Goal: Information Seeking & Learning: Learn about a topic

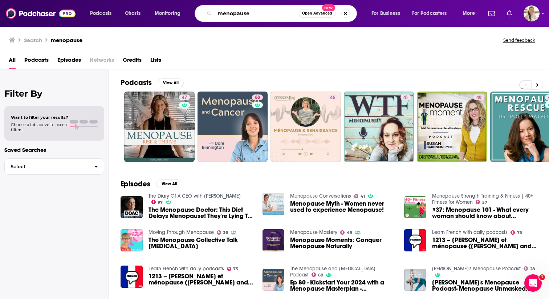
click at [231, 14] on input "menopause" at bounding box center [257, 14] width 84 height 12
type input "40+ fitness"
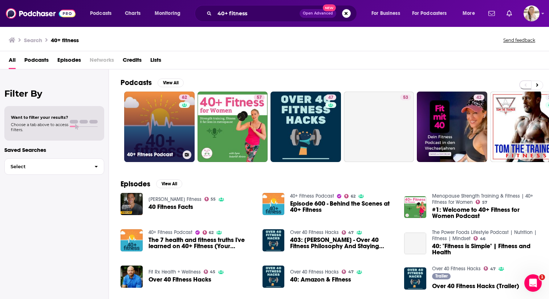
click at [155, 110] on link "62 40+ Fitness Podcast" at bounding box center [159, 126] width 70 height 70
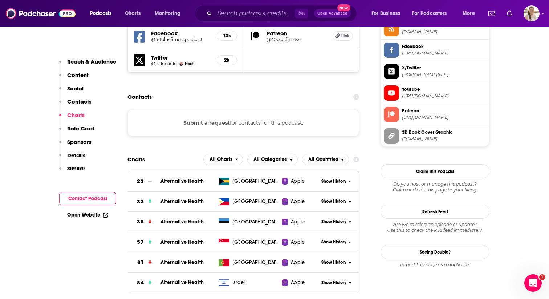
scroll to position [689, 0]
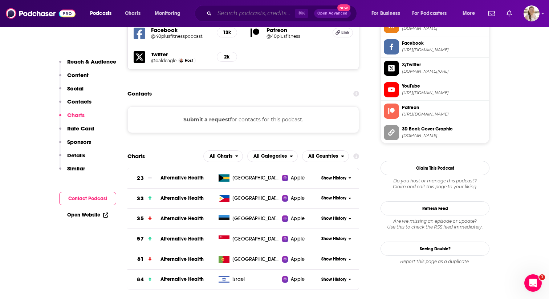
click at [236, 14] on input "Search podcasts, credits, & more..." at bounding box center [255, 14] width 80 height 12
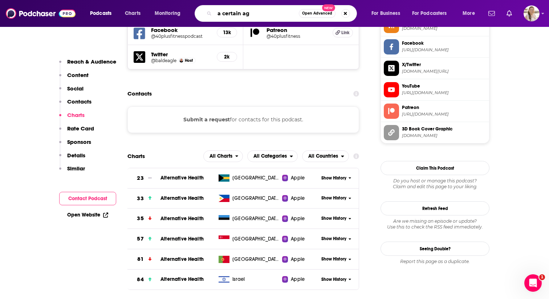
type input "a certain age"
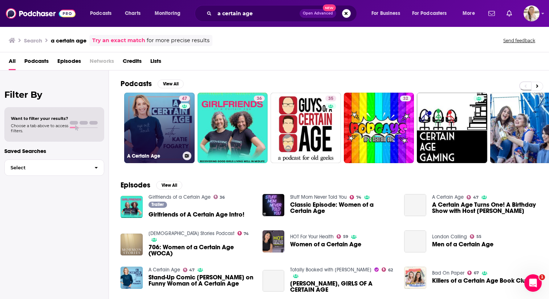
click at [156, 123] on link "47 A Certain Age" at bounding box center [159, 128] width 70 height 70
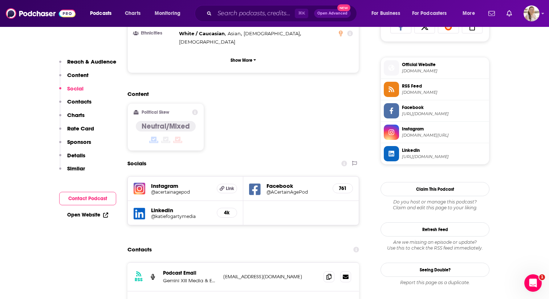
scroll to position [563, 0]
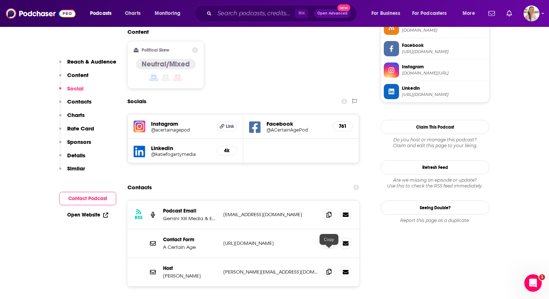
click at [331, 269] on icon at bounding box center [328, 272] width 5 height 6
click at [244, 15] on input "Search podcasts, credits, & more..." at bounding box center [255, 14] width 80 height 12
paste input "Angels and Awakening"
type input "Angels and Awakening"
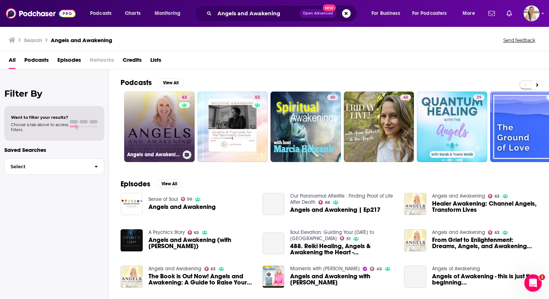
click at [143, 122] on link "63 Angels and Awakening" at bounding box center [159, 126] width 70 height 70
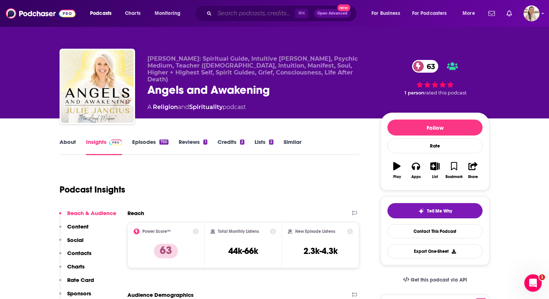
click at [236, 13] on input "Search podcasts, credits, & more..." at bounding box center [255, 14] width 80 height 12
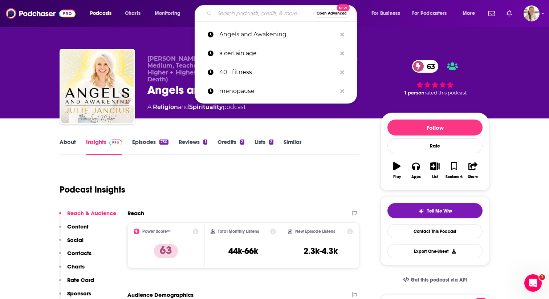
paste input "Authentic Parenting"
type input "Authentic Parenting"
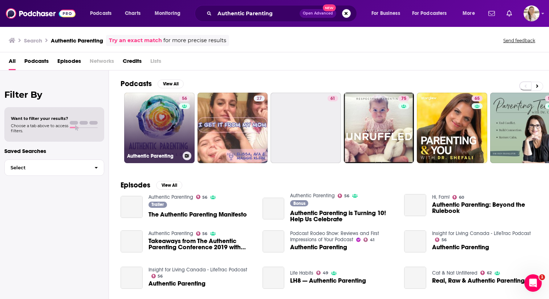
click at [156, 125] on link "56 Authentic Parenting" at bounding box center [159, 128] width 70 height 70
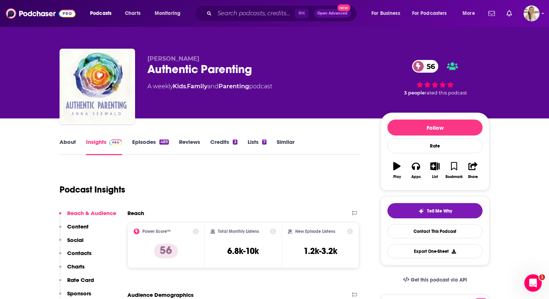
click at [152, 144] on link "Episodes 489" at bounding box center [150, 146] width 37 height 17
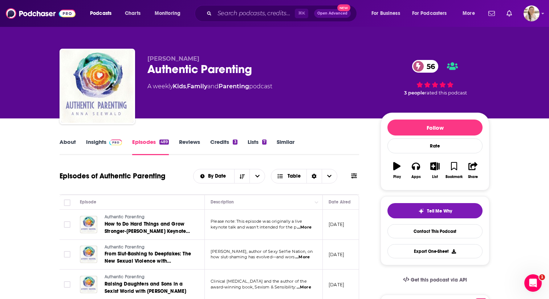
click at [74, 143] on link "About" at bounding box center [68, 146] width 16 height 17
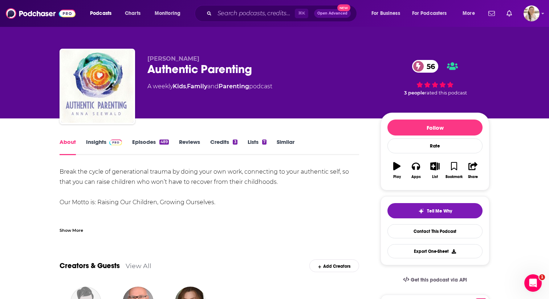
click at [102, 142] on link "Insights" at bounding box center [104, 146] width 36 height 17
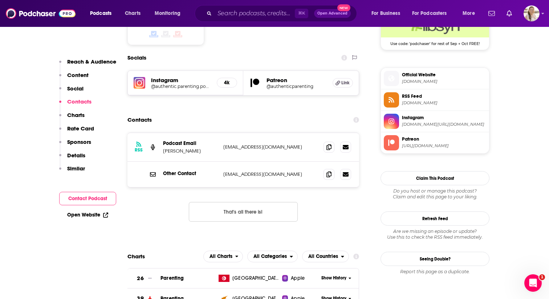
scroll to position [615, 0]
click at [329, 143] on icon at bounding box center [328, 146] width 5 height 6
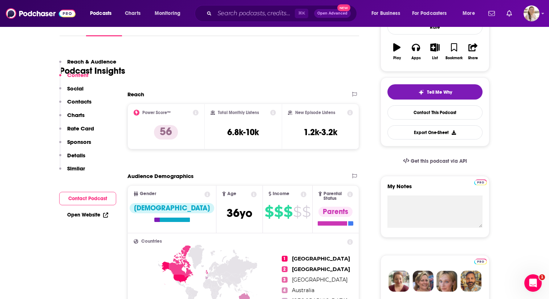
scroll to position [0, 0]
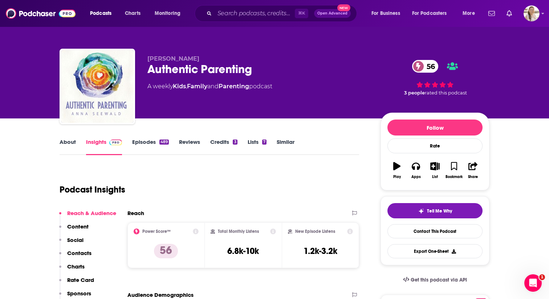
click at [160, 141] on div "489" at bounding box center [163, 141] width 9 height 5
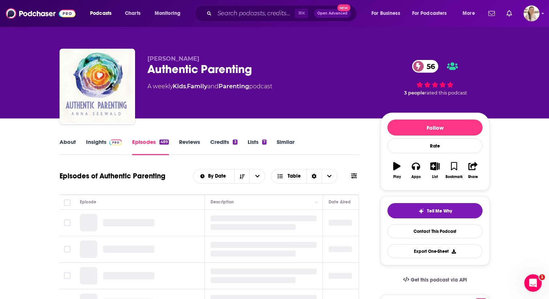
click at [101, 142] on link "Insights" at bounding box center [104, 146] width 36 height 17
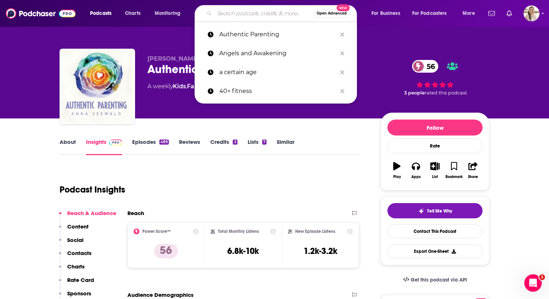
click at [256, 18] on input "Search podcasts, credits, & more..." at bounding box center [264, 14] width 99 height 12
paste input "Better! with Dr. Stephanie"
type input "Better! with Dr. Stephanie"
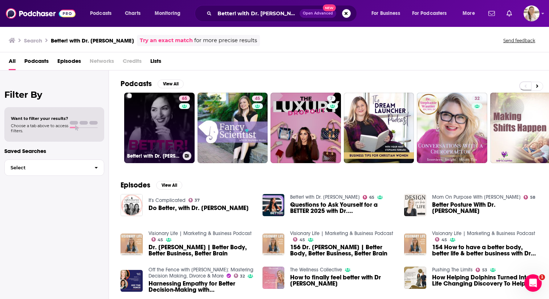
click at [159, 138] on link "65 Better! with Dr. Stephanie" at bounding box center [159, 128] width 70 height 70
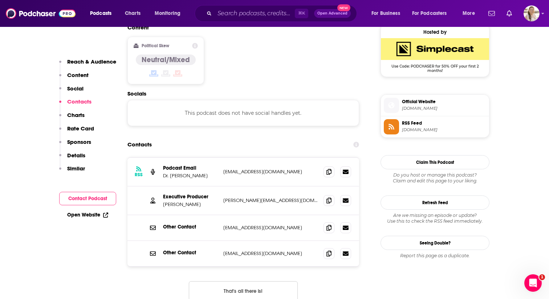
scroll to position [595, 0]
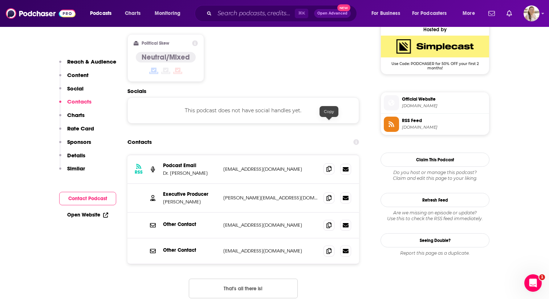
click at [331, 166] on icon at bounding box center [328, 169] width 5 height 6
drag, startPoint x: 327, startPoint y: 152, endPoint x: 323, endPoint y: 152, distance: 4.7
click at [327, 195] on icon at bounding box center [328, 198] width 5 height 6
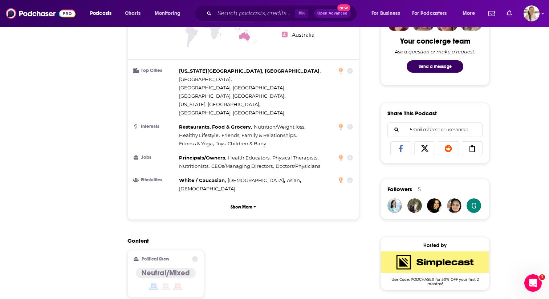
scroll to position [0, 0]
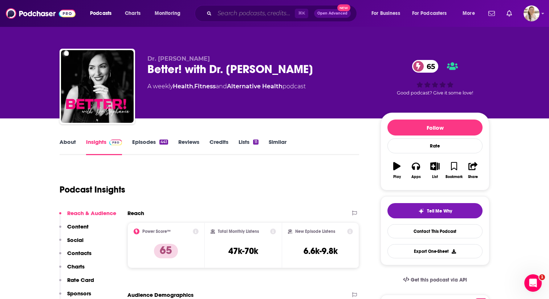
click at [232, 14] on input "Search podcasts, credits, & more..." at bounding box center [255, 14] width 80 height 12
paste input "Dr. Bruce Y. Lee"
type input "Dr. Bruce Y. Lee"
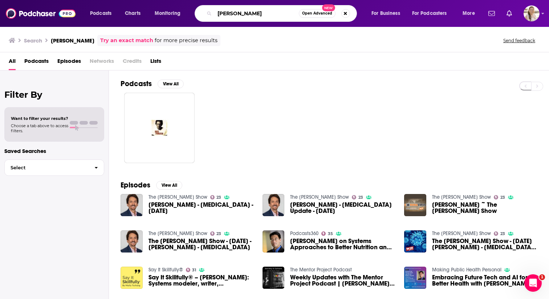
click at [237, 17] on input "Dr. Bruce Y. Lee" at bounding box center [257, 14] width 84 height 12
paste input "Emotionally Uncomfortabl"
type input "Emotionally Uncomfortable"
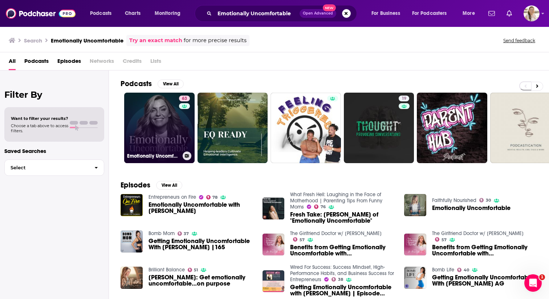
click at [146, 113] on link "63 Emotionally Uncomfortable" at bounding box center [159, 128] width 70 height 70
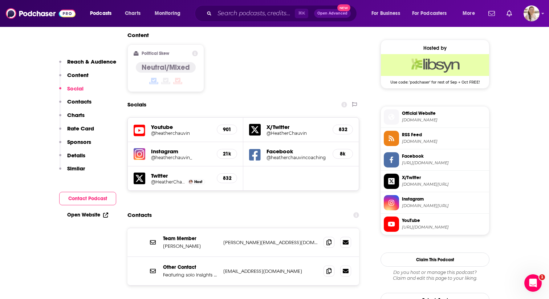
scroll to position [577, 0]
click at [304, 208] on div "Contacts" at bounding box center [243, 215] width 232 height 14
click at [328, 239] on icon at bounding box center [328, 242] width 5 height 6
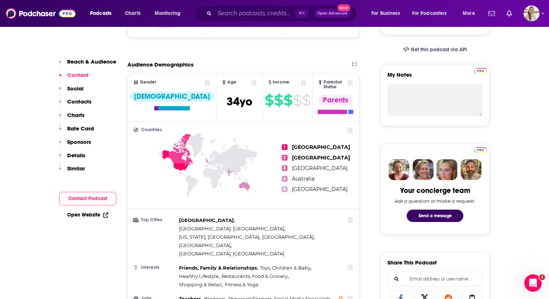
scroll to position [0, 0]
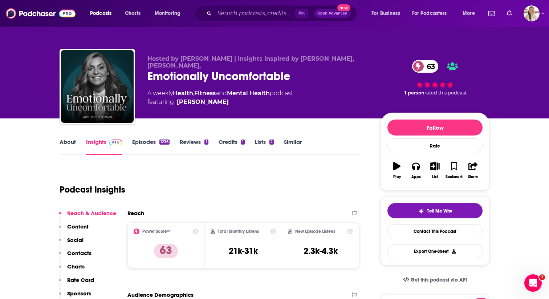
click at [265, 142] on link "Lists 2" at bounding box center [264, 146] width 19 height 17
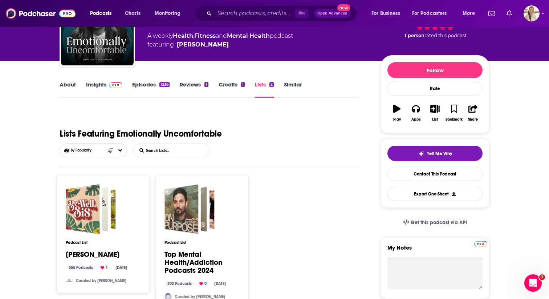
scroll to position [50, 0]
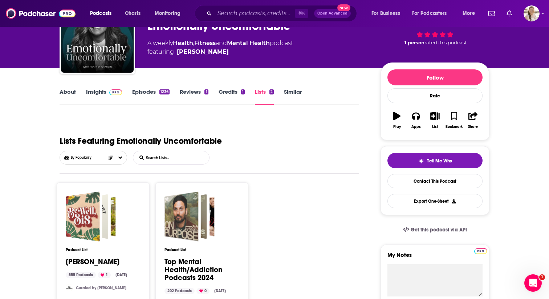
click at [293, 94] on link "Similar" at bounding box center [293, 96] width 18 height 17
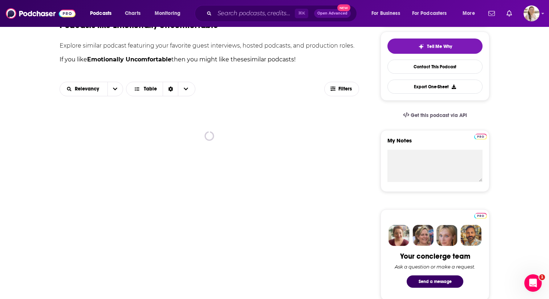
scroll to position [218, 0]
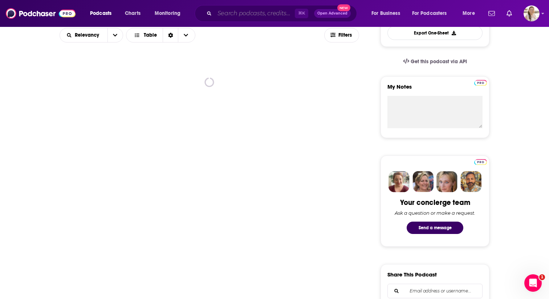
click at [232, 13] on input "Search podcasts, credits, & more..." at bounding box center [255, 14] width 80 height 12
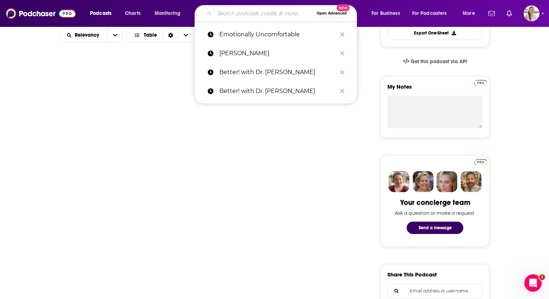
paste input "Energized with Dr. Mariza Podcast"
type input "Energized with Dr. Mariza Podcast"
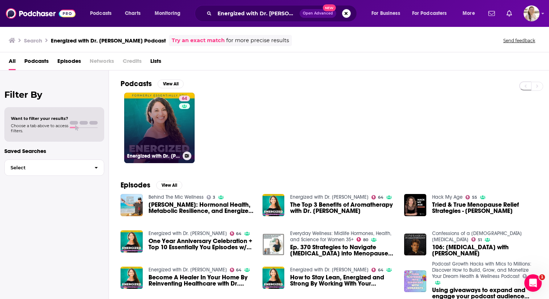
click at [158, 131] on link "64 Energized with Dr. Mariza" at bounding box center [159, 128] width 70 height 70
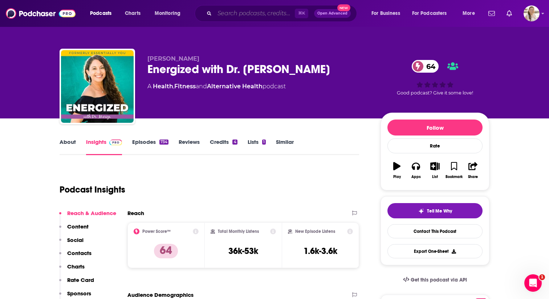
click at [227, 14] on input "Search podcasts, credits, & more..." at bounding box center [255, 14] width 80 height 12
paste input "Everyday Wellness"
type input "Everyday Wellness"
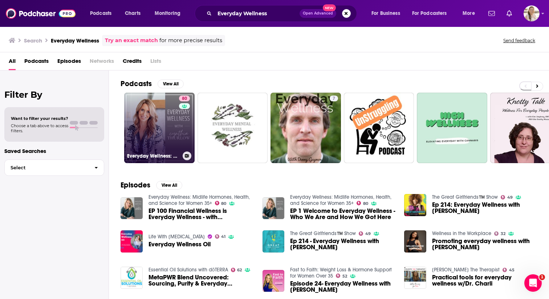
click at [153, 125] on link "80 Everyday Wellness: Midlife Hormones, Health, and Science for Women 35+" at bounding box center [159, 128] width 70 height 70
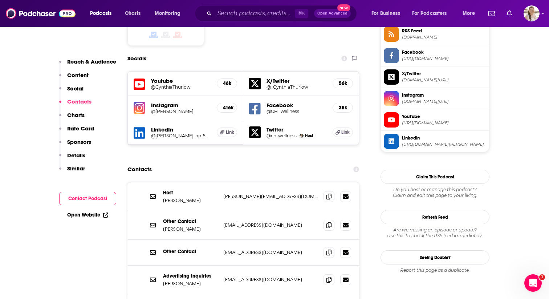
scroll to position [644, 0]
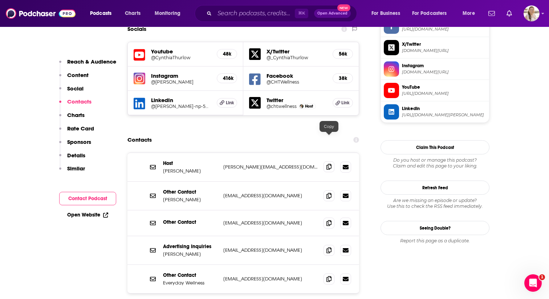
click at [330, 164] on icon at bounding box center [328, 167] width 5 height 6
click at [328, 276] on icon at bounding box center [328, 279] width 5 height 6
click at [236, 13] on input "Search podcasts, credits, & more..." at bounding box center [255, 14] width 80 height 12
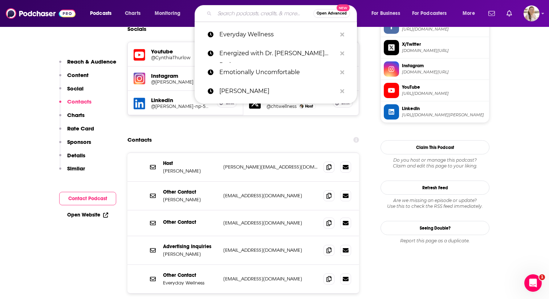
paste input "Heal Squad with Maria Menounos"
type input "Heal Squad with Maria Menounos"
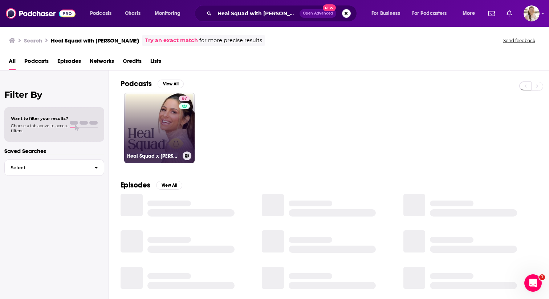
click at [141, 131] on link "67 Heal Squad x Maria Menounos" at bounding box center [159, 128] width 70 height 70
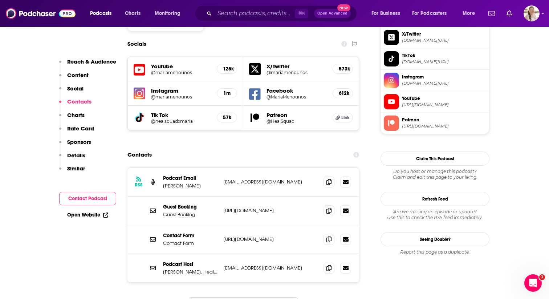
scroll to position [658, 0]
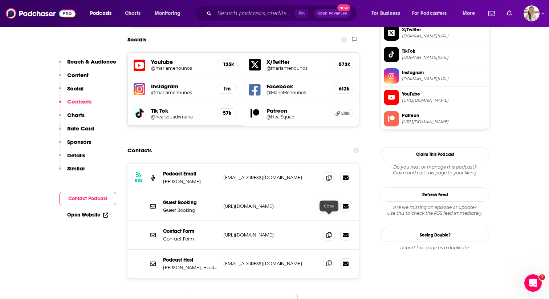
click at [328, 260] on icon at bounding box center [328, 263] width 5 height 6
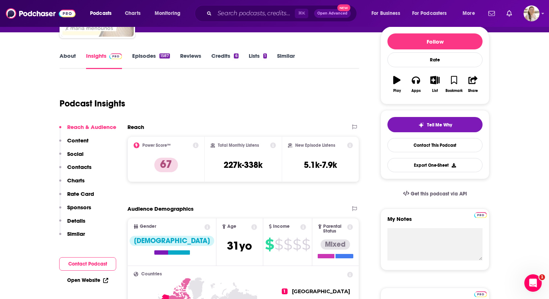
scroll to position [0, 0]
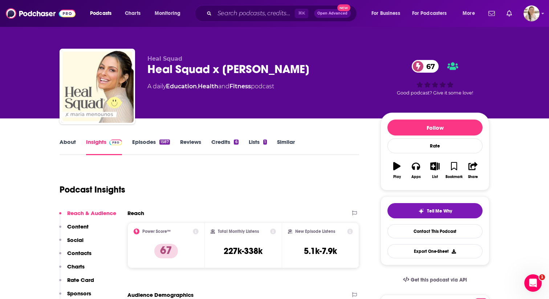
click at [280, 138] on link "Similar" at bounding box center [286, 146] width 18 height 17
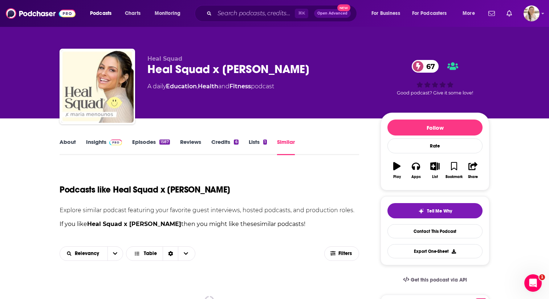
click at [264, 142] on div "1" at bounding box center [265, 141] width 4 height 5
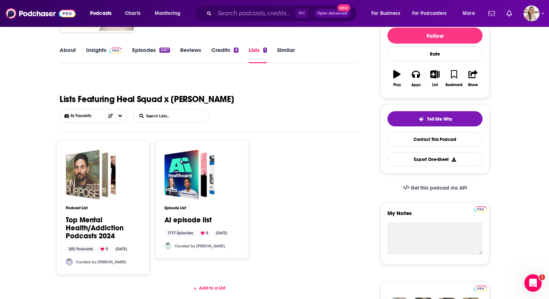
scroll to position [93, 0]
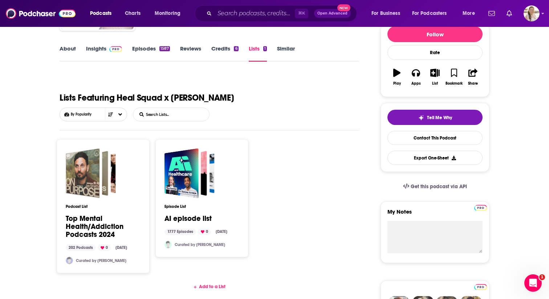
click at [288, 53] on link "Similar" at bounding box center [286, 53] width 18 height 17
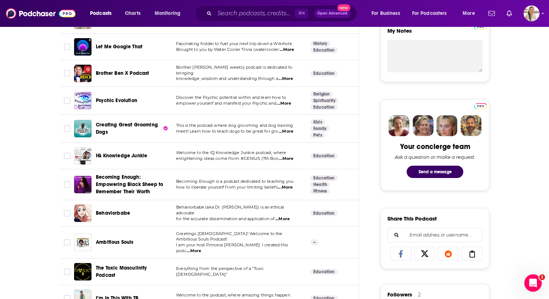
scroll to position [275, 0]
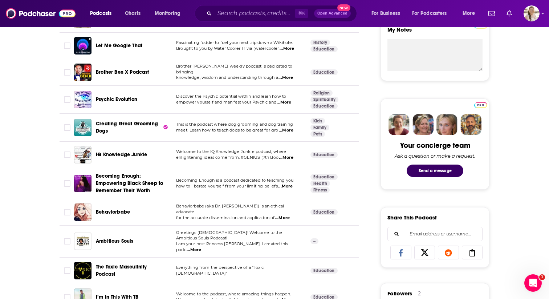
click at [262, 19] on div "⌘ K Open Advanced New" at bounding box center [276, 13] width 162 height 17
click at [259, 14] on input "Search podcasts, credits, & more..." at bounding box center [255, 14] width 80 height 12
paste input "HealthyDoc with Dr. Nigma"
type input "HealthyDoc with Dr. Nigma"
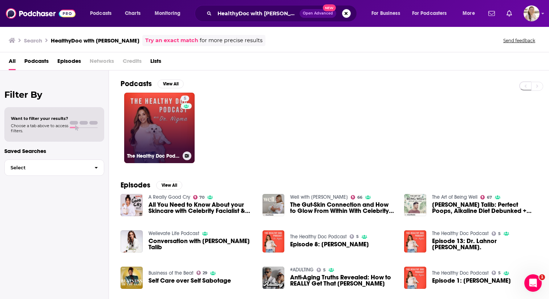
click at [157, 122] on link "5 The Healthy Doc Podcast" at bounding box center [159, 128] width 70 height 70
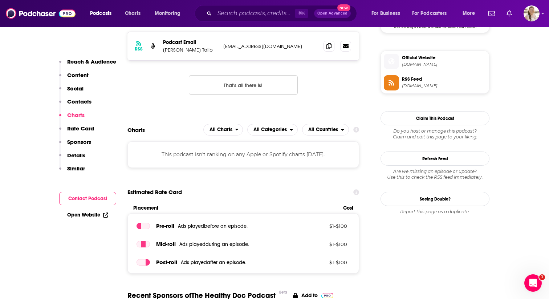
scroll to position [577, 0]
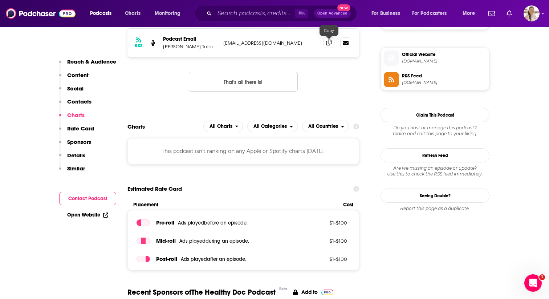
click at [327, 44] on icon at bounding box center [328, 43] width 5 height 6
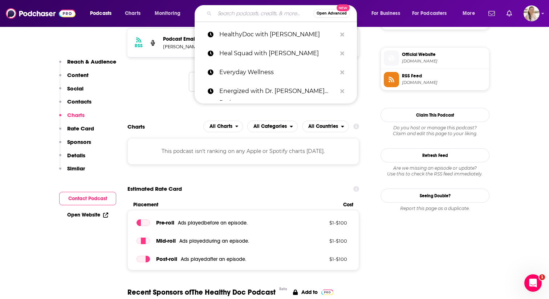
click at [241, 15] on input "Search podcasts, credits, & more..." at bounding box center [264, 14] width 99 height 12
paste input "Hello Menopause"
type input "Hello Menopause"
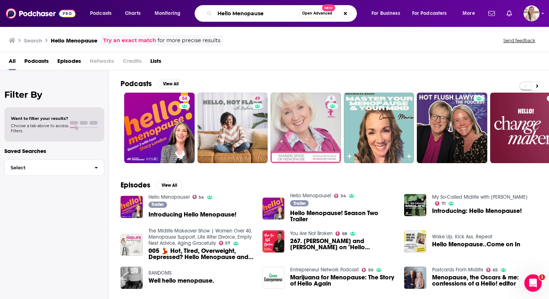
click at [244, 13] on input "Hello Menopause" at bounding box center [257, 14] width 84 height 12
paste input "hol+ by Dr. Taz"
type input "Hello Menhol+ by Dr. Tazopause"
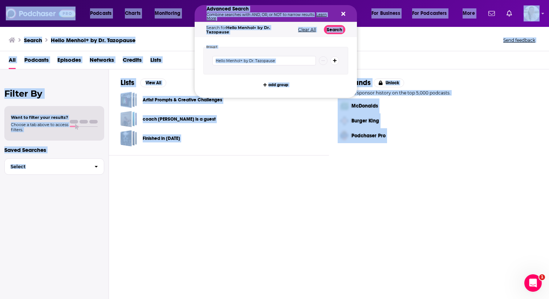
click at [244, 13] on p "Combine searches with AND, OR, or NOT to narrow results. Learn More" at bounding box center [270, 16] width 127 height 7
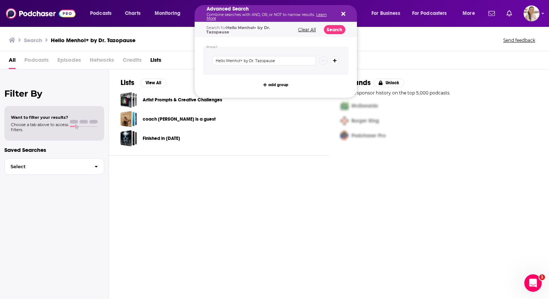
click at [385, 52] on div "All Podcasts Episodes Networks Credits Lists" at bounding box center [274, 60] width 549 height 18
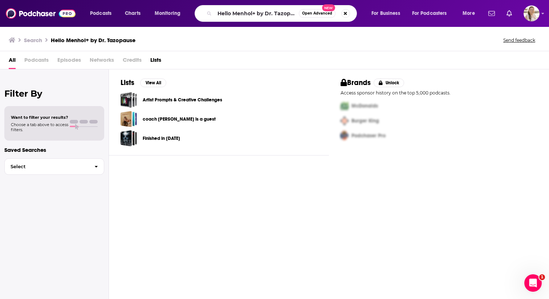
drag, startPoint x: 376, startPoint y: 50, endPoint x: 359, endPoint y: 37, distance: 20.8
click at [376, 50] on div "Search Hello Menhol+ by Dr. Tazopause Send feedback" at bounding box center [274, 38] width 549 height 25
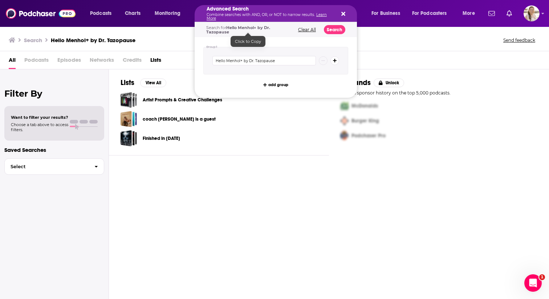
click at [409, 50] on div "Search Hello Menhol+ by Dr. Tazopause Send feedback" at bounding box center [274, 38] width 549 height 25
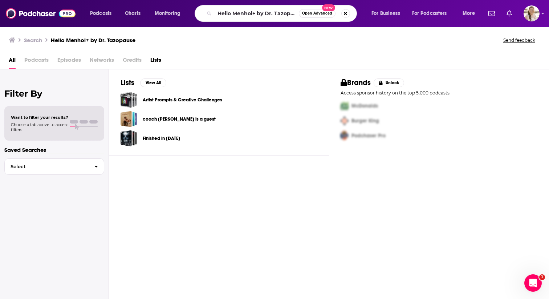
click at [400, 55] on div "All Podcasts Episodes Networks Credits Lists" at bounding box center [276, 61] width 534 height 15
click at [343, 13] on button "Search podcasts, credits, & more..." at bounding box center [345, 13] width 9 height 9
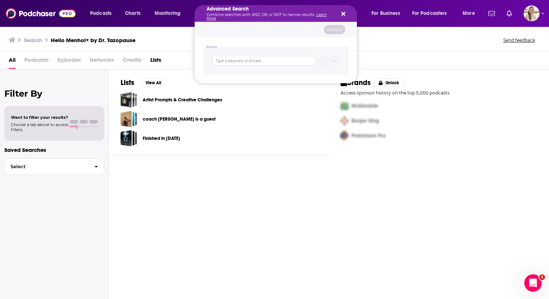
click at [267, 13] on p "Combine searches with AND, OR, or NOT to narrow results. Learn More" at bounding box center [270, 16] width 127 height 7
click at [346, 14] on div "Advanced Search Combine searches with AND, OR, or NOT to narrow results. Learn …" at bounding box center [276, 13] width 162 height 17
click at [342, 14] on icon "Search podcasts, credits, & more..." at bounding box center [343, 14] width 4 height 4
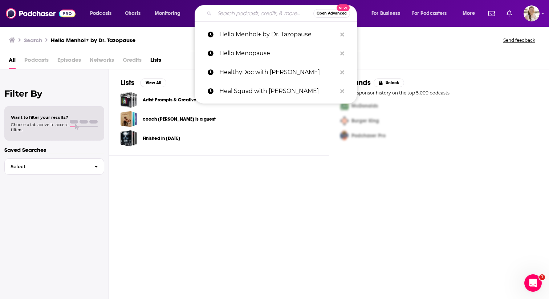
click at [265, 13] on input "Search podcasts, credits, & more..." at bounding box center [264, 14] width 99 height 12
paste input "hol+ by Dr. Taz"
type input "hol+ by Dr. Taz"
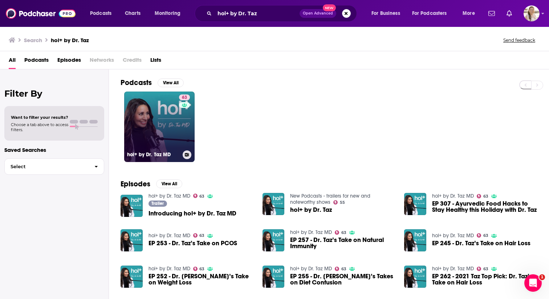
click at [155, 121] on link "63 hol+ by Dr. Taz MD" at bounding box center [159, 126] width 70 height 70
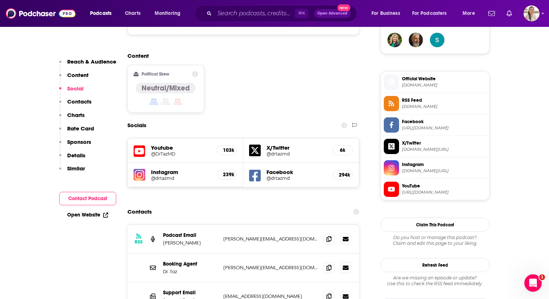
scroll to position [546, 0]
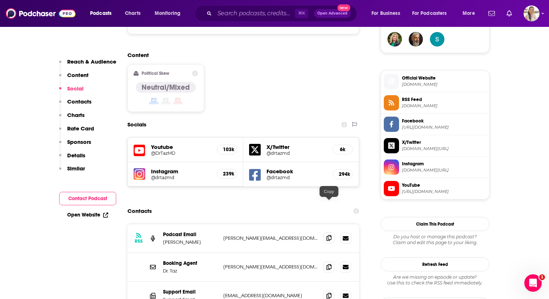
click at [327, 235] on icon at bounding box center [328, 238] width 5 height 6
click at [228, 13] on input "Search podcasts, credits, & more..." at bounding box center [255, 14] width 80 height 12
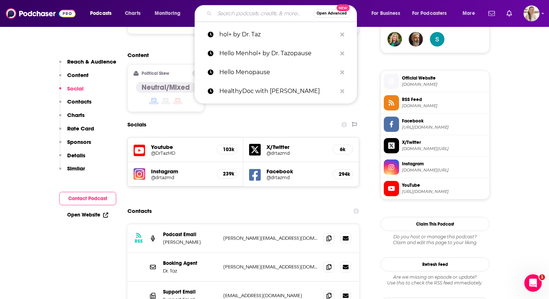
paste input "Hot Flashes & Cool Topics"
type input "Hot Flashes & Cool Topics"
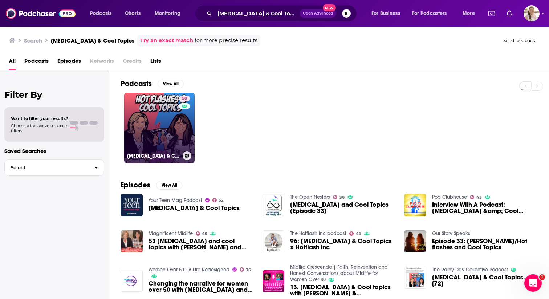
click at [148, 114] on link "50 HOT FLASHES & COOL TOPICS" at bounding box center [159, 128] width 70 height 70
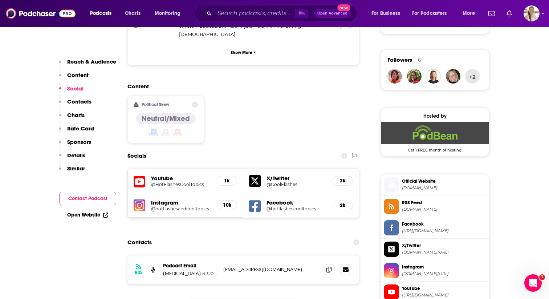
scroll to position [512, 0]
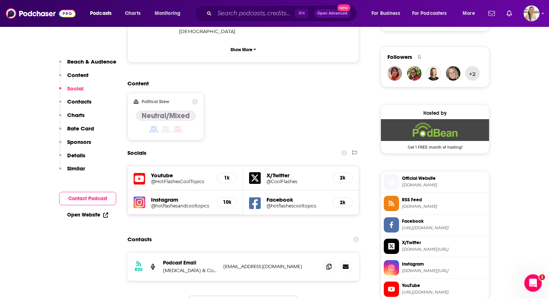
drag, startPoint x: 282, startPoint y: 219, endPoint x: 314, endPoint y: 235, distance: 35.7
click at [282, 232] on div "Contacts" at bounding box center [243, 239] width 232 height 14
click at [329, 263] on icon at bounding box center [328, 266] width 5 height 6
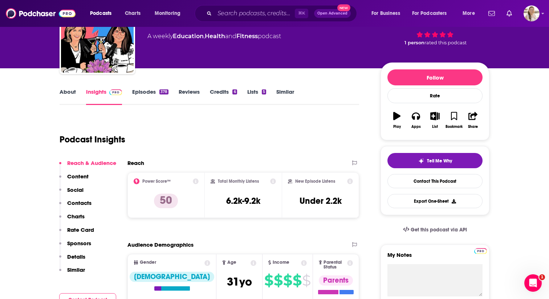
scroll to position [47, 0]
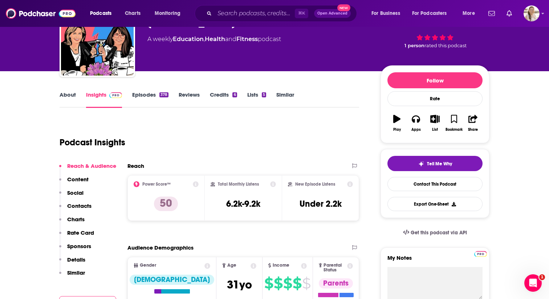
click at [278, 99] on link "Similar" at bounding box center [285, 99] width 18 height 17
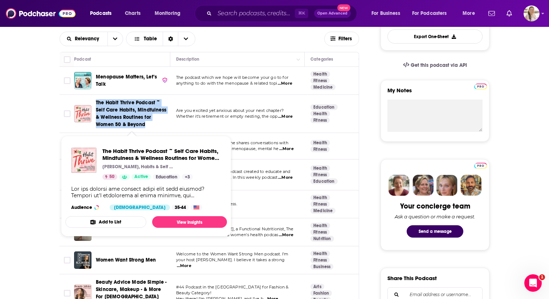
scroll to position [216, 0]
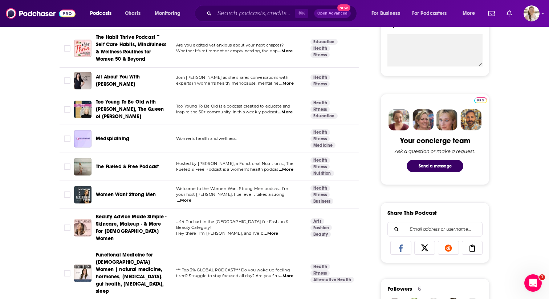
scroll to position [279, 0]
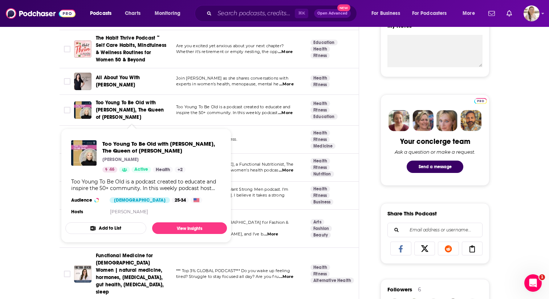
click at [137, 103] on span "Too Young To Be Old with Diane Gilman, The Queen of Jeans" at bounding box center [130, 109] width 68 height 21
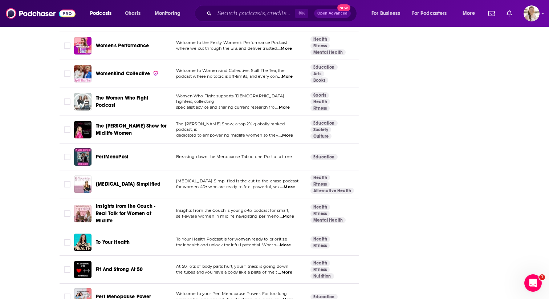
scroll to position [1200, 0]
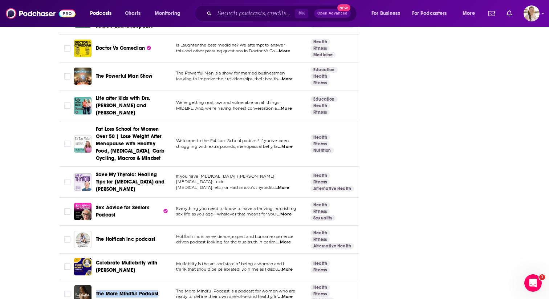
scroll to position [2306, 0]
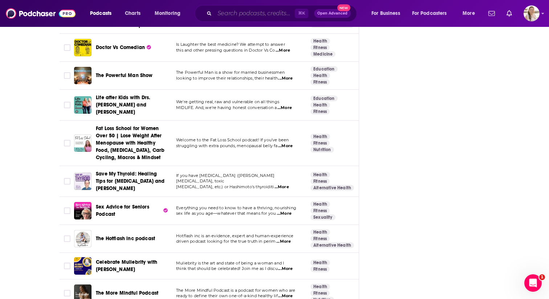
click at [267, 16] on input "Search podcasts, credits, & more..." at bounding box center [255, 14] width 80 height 12
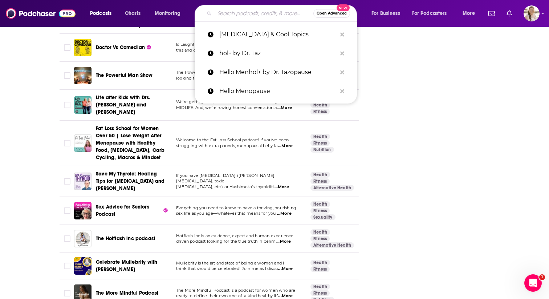
paste input "Hot Flashes & Cool Topics"
type input "Hot Flashes & Cool Topics"
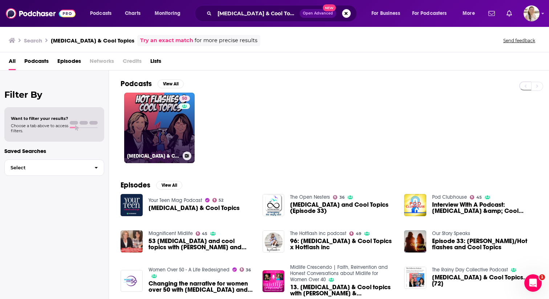
click at [129, 115] on link "50 HOT FLASHES & COOL TOPICS" at bounding box center [159, 128] width 70 height 70
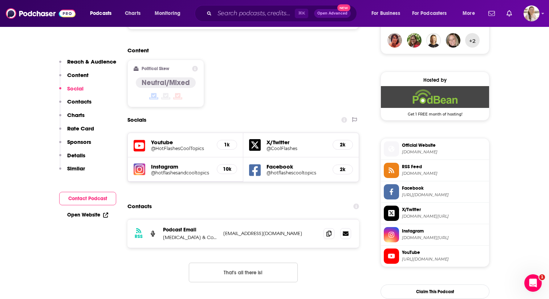
scroll to position [577, 0]
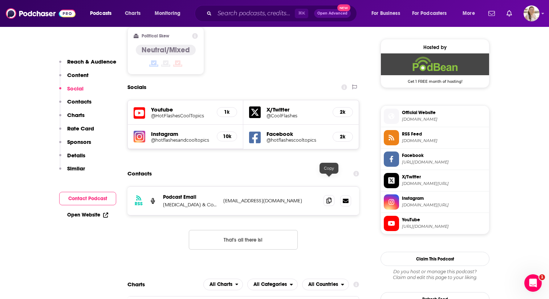
click at [331, 198] on icon at bounding box center [328, 201] width 5 height 6
click at [229, 14] on input "Search podcasts, credits, & more..." at bounding box center [255, 14] width 80 height 12
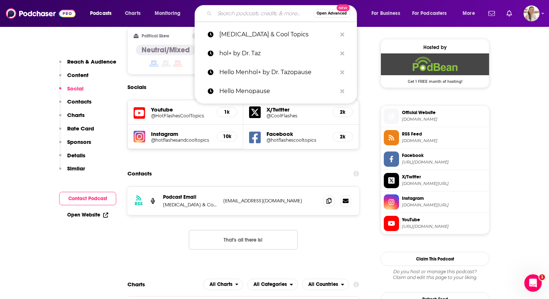
paste input "I Weigh with Jameela Jamil"
type input "I Weigh with Jameela Jamil"
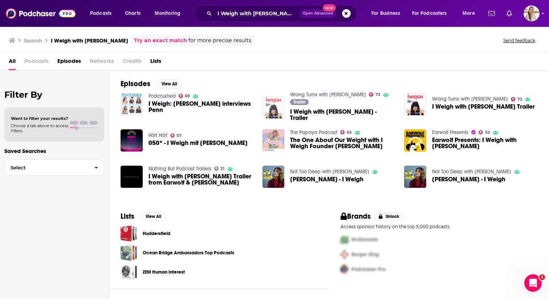
click at [273, 107] on img "I Weigh with Jameela Jamil - Trailer" at bounding box center [273, 107] width 22 height 22
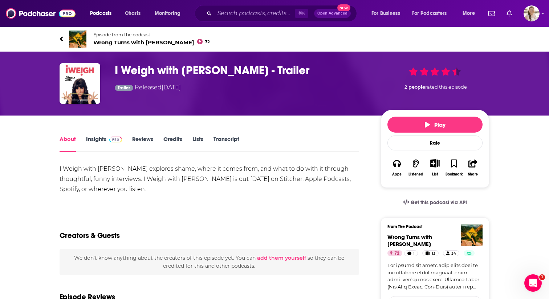
click at [131, 42] on span "Wrong Turns with Jameela Jamil 72" at bounding box center [151, 42] width 117 height 7
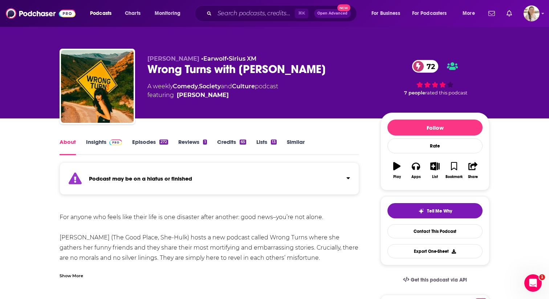
click at [143, 142] on link "Episodes 272" at bounding box center [150, 146] width 36 height 17
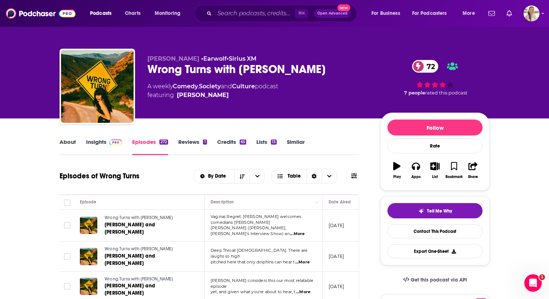
click at [102, 141] on link "Insights" at bounding box center [104, 146] width 36 height 17
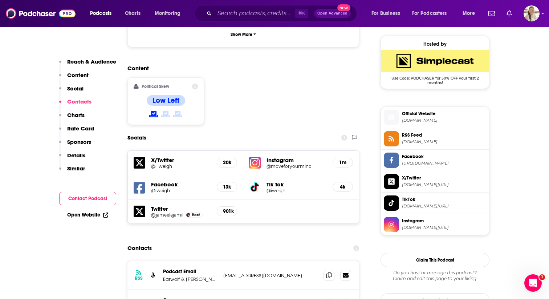
scroll to position [727, 0]
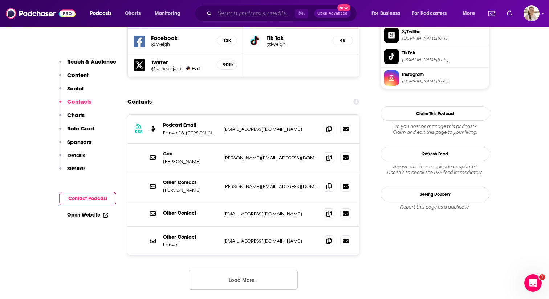
click at [245, 12] on input "Search podcasts, credits, & more..." at bounding box center [255, 14] width 80 height 12
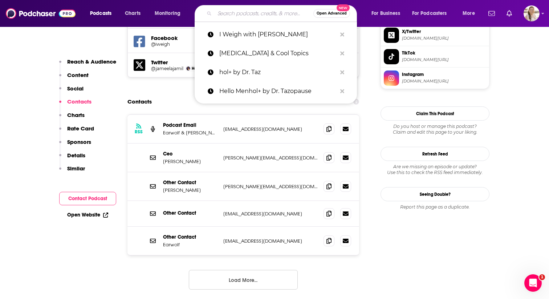
paste input "Jennie Garth Podcast"
type input "Jennie Garth Podcast"
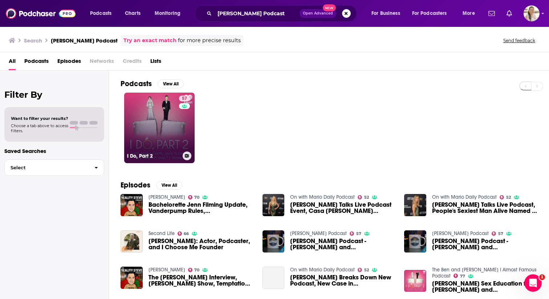
click at [148, 107] on link "57 I Do, Part 2" at bounding box center [159, 128] width 70 height 70
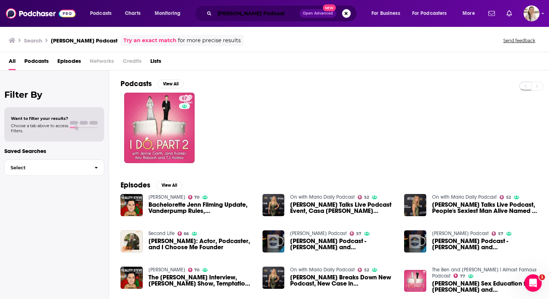
click at [274, 15] on input "Jennie Garth Podcast" at bounding box center [257, 14] width 85 height 12
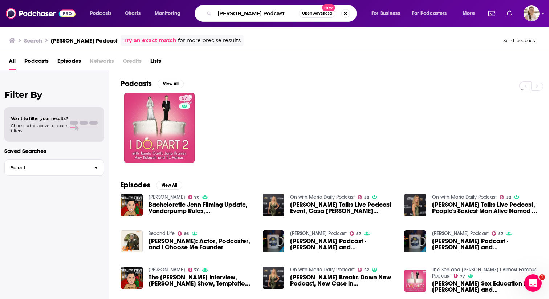
paste input "ust Jenny"
type input "Just Jenny"
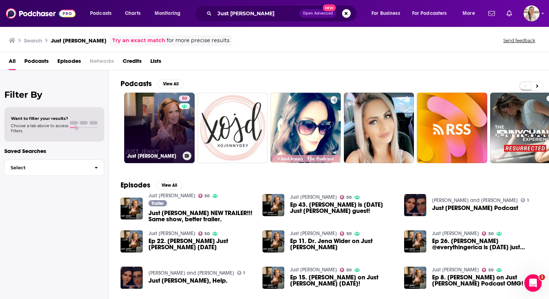
click at [164, 126] on link "50 Just Jenny" at bounding box center [159, 128] width 70 height 70
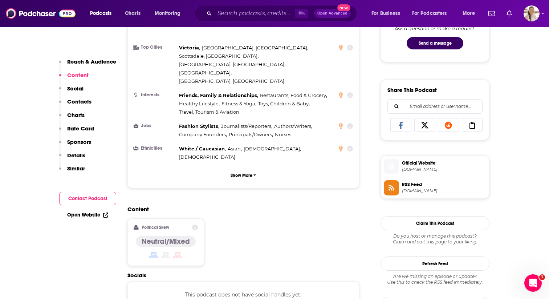
scroll to position [541, 0]
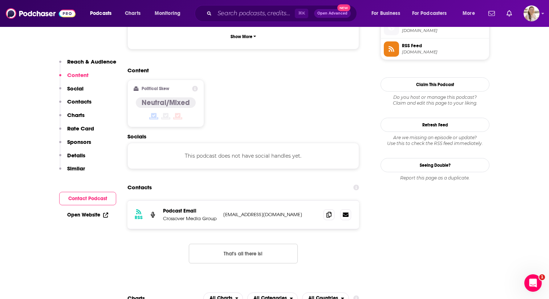
click at [323, 201] on div "RSS Podcast Email Crossover Media Group beowulf@twosquaredmediaproductions.com …" at bounding box center [243, 237] width 232 height 75
click at [325, 209] on span at bounding box center [328, 214] width 11 height 11
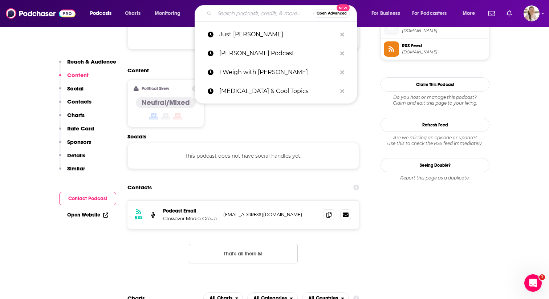
click at [239, 15] on input "Search podcasts, credits, & more..." at bounding box center [264, 14] width 99 height 12
paste input "Kwik Brain with Jim Kwik"
type input "Kwik Brain with Jim Kwik"
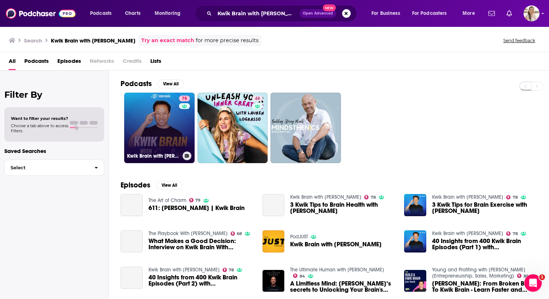
click at [171, 115] on link "78 Kwik Brain with Jim Kwik" at bounding box center [159, 128] width 70 height 70
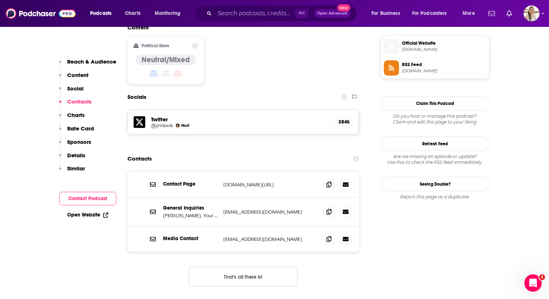
scroll to position [597, 0]
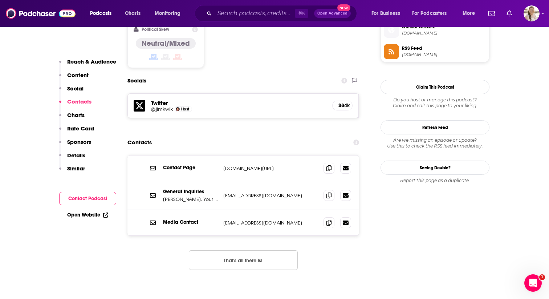
click at [298, 135] on div "Contacts" at bounding box center [243, 142] width 232 height 14
click at [251, 12] on input "Search podcasts, credits, & more..." at bounding box center [255, 14] width 80 height 12
paste input "Lead on Purpose"
type input "Lead on Purpose"
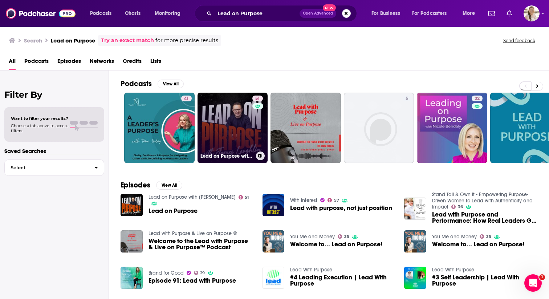
click at [219, 105] on link "51 Lead on Purpose with James Laughlin" at bounding box center [233, 128] width 70 height 70
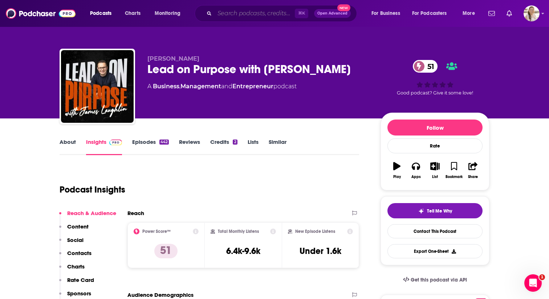
click at [231, 12] on input "Search podcasts, credits, & more..." at bounding box center [255, 14] width 80 height 12
paste input "Legends N Leaders Podcast"
type input "Legends N Leaders Podcast"
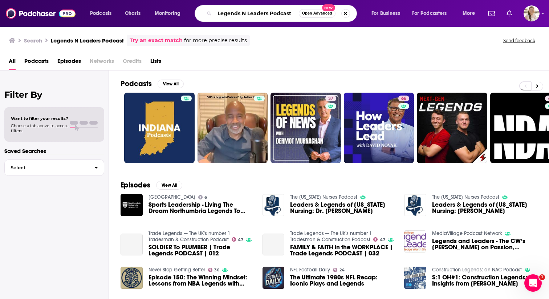
click at [231, 12] on input "Legends N Leaders Podcast" at bounding box center [257, 14] width 84 height 12
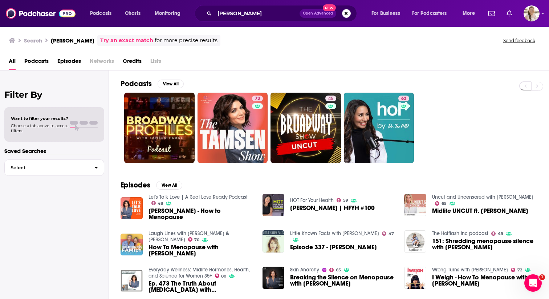
click at [135, 59] on span "Credits" at bounding box center [132, 62] width 19 height 15
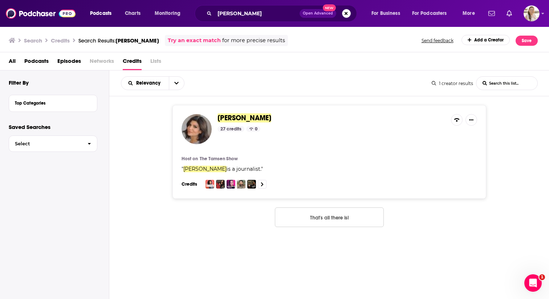
click at [291, 179] on div "Credits" at bounding box center [330, 184] width 296 height 11
click at [259, 183] on link at bounding box center [262, 184] width 9 height 9
click at [240, 9] on input "Tamsen Fadal" at bounding box center [257, 14] width 85 height 12
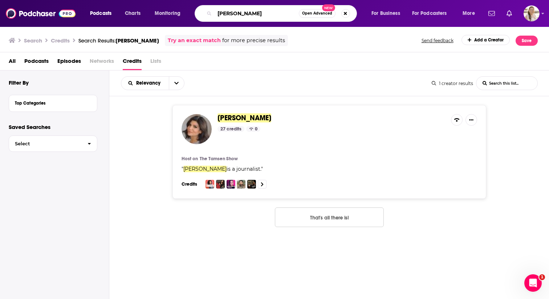
paste input "Let It Be Easy"
type input "Let It Be Easy"
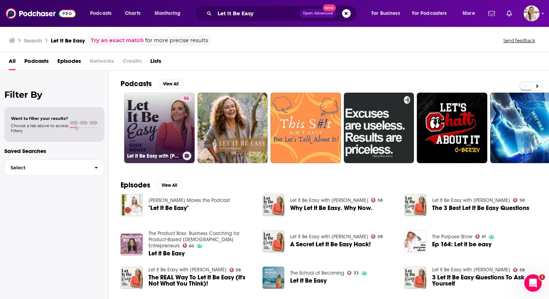
click at [160, 119] on link "58 Let It Be Easy with Susie Moore" at bounding box center [159, 128] width 70 height 70
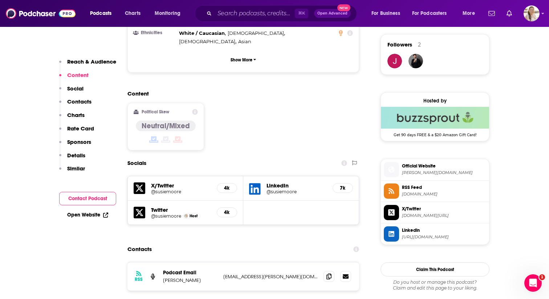
scroll to position [525, 0]
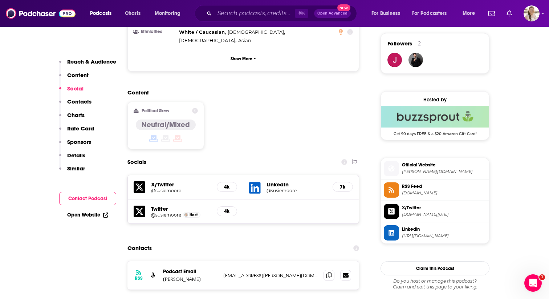
click at [309, 241] on div "Contacts" at bounding box center [243, 248] width 232 height 14
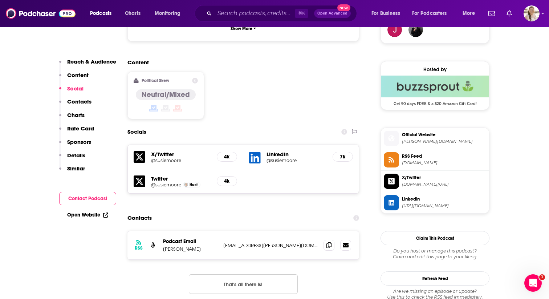
scroll to position [558, 0]
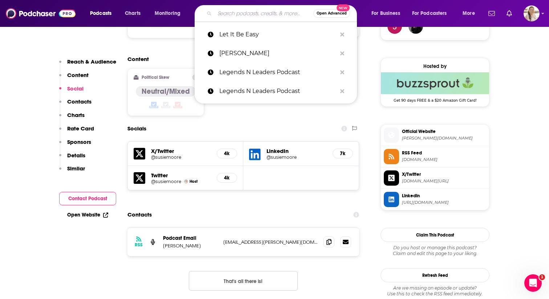
click at [238, 13] on input "Search podcasts, credits, & more..." at bounding box center [264, 14] width 99 height 12
paste input "Let’s Talk Love"
type input "Let’s Talk Love"
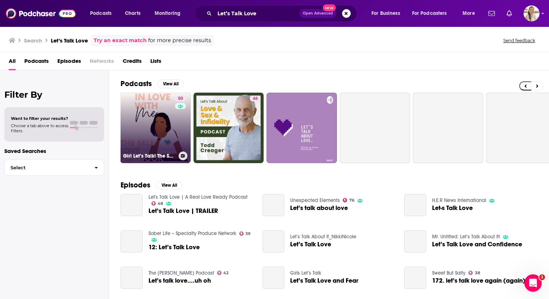
scroll to position [1, 0]
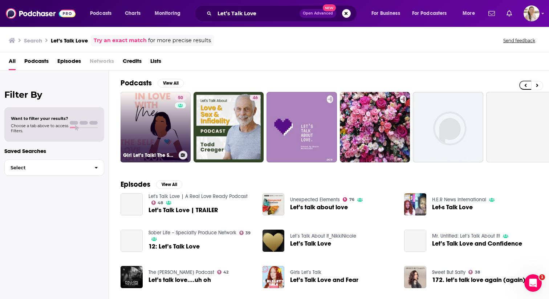
click at [174, 127] on link "50 Girl Let’s Talk! The Self Love Playbook" at bounding box center [155, 127] width 70 height 70
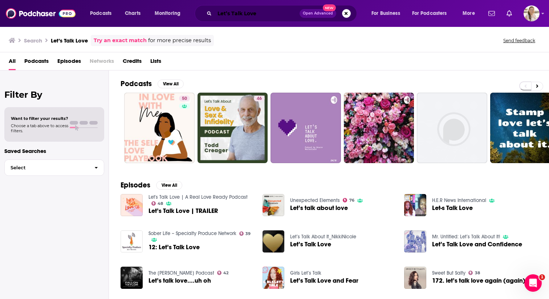
click at [281, 16] on input "Let’s Talk Love" at bounding box center [257, 14] width 85 height 12
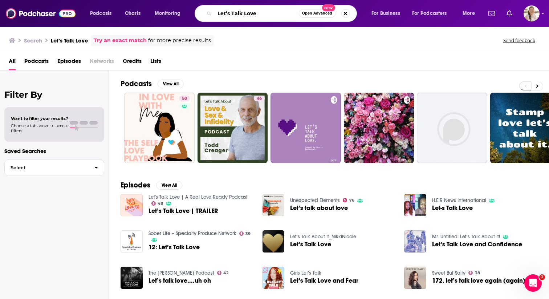
paste input "o on the Go"
type input "Lo on the Go"
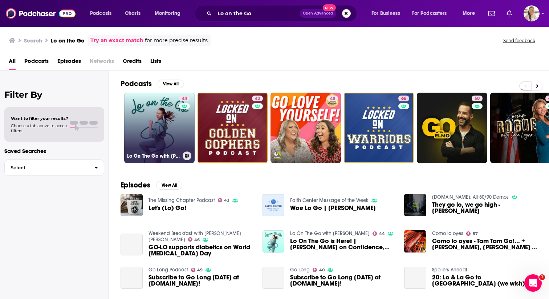
click at [166, 137] on link "44 Lo On The Go with Lo Bosworth" at bounding box center [159, 128] width 70 height 70
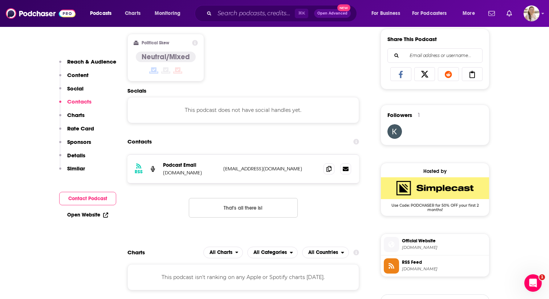
scroll to position [465, 0]
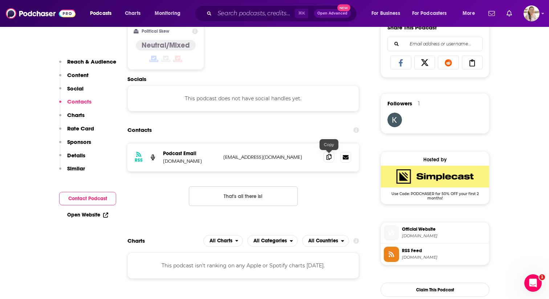
click at [325, 158] on span at bounding box center [328, 156] width 11 height 11
click at [326, 158] on span at bounding box center [328, 156] width 11 height 11
click at [237, 14] on input "Search podcasts, credits, & more..." at bounding box center [255, 14] width 80 height 12
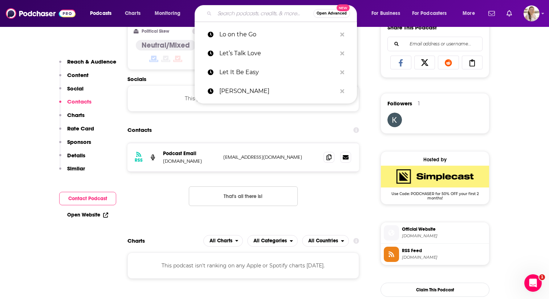
paste input "Make Some Noise with Andrea Owen"
type input "Make Some Noise with Andrea Owen"
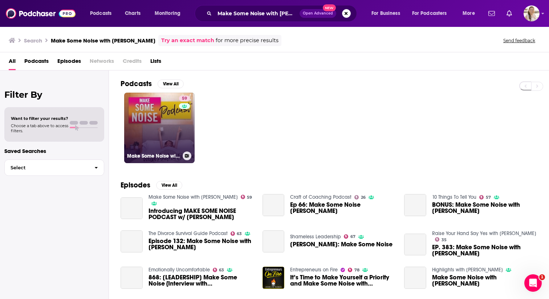
click at [167, 137] on link "59 Make Some Noise with Andrea Owen" at bounding box center [159, 128] width 70 height 70
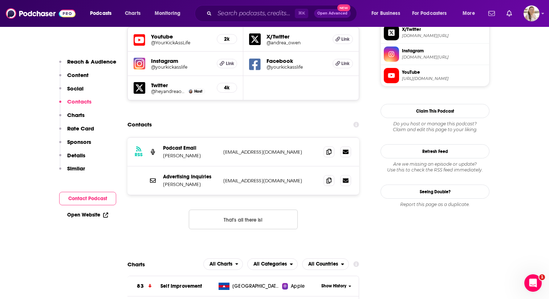
scroll to position [659, 0]
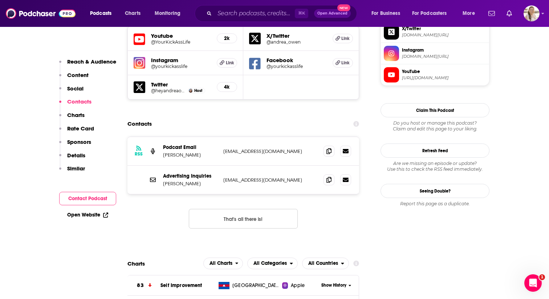
click at [307, 117] on div "Contacts" at bounding box center [243, 124] width 232 height 14
click at [329, 176] on icon at bounding box center [328, 179] width 5 height 6
click at [257, 15] on input "Search podcasts, credits, & more..." at bounding box center [255, 14] width 80 height 12
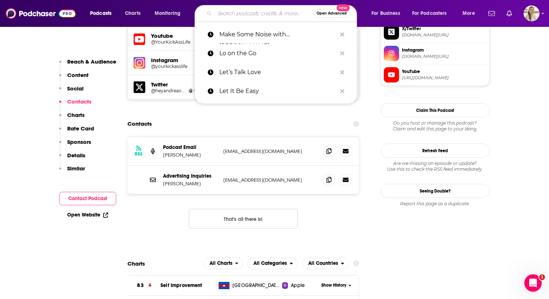
paste input "Mind Love Podcast with Melissa Monte"
type input "Mind Love Podcast with Melissa Monte"
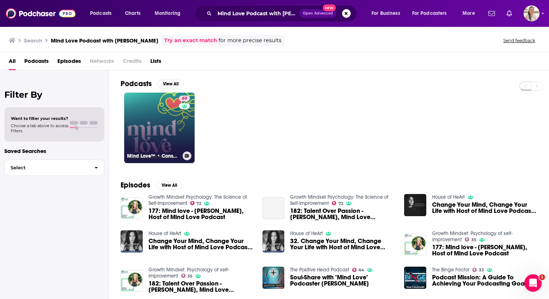
click at [139, 104] on link "69 Mind Love™ • Consciousness, Spirituality, and Science for Awakening" at bounding box center [159, 128] width 70 height 70
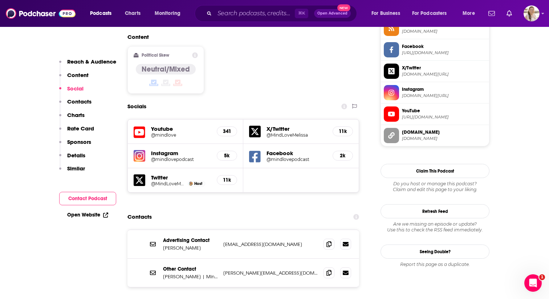
scroll to position [620, 0]
click at [327, 253] on div "Advertising Contact Heather Osgood info@truenativemedia.com info@truenativemedi…" at bounding box center [243, 280] width 232 height 103
click at [331, 269] on icon at bounding box center [328, 272] width 5 height 6
click at [264, 15] on input "Search podcasts, credits, & more..." at bounding box center [255, 14] width 80 height 12
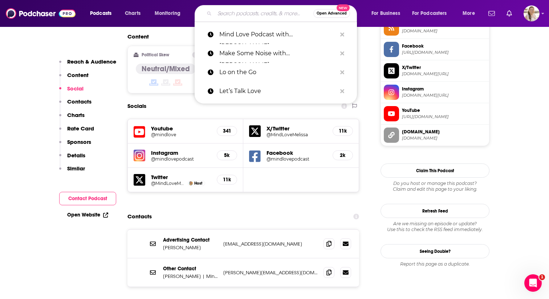
paste input "Not Your Mother’s Menopause"
type input "Not Your Mother’s Menopause"
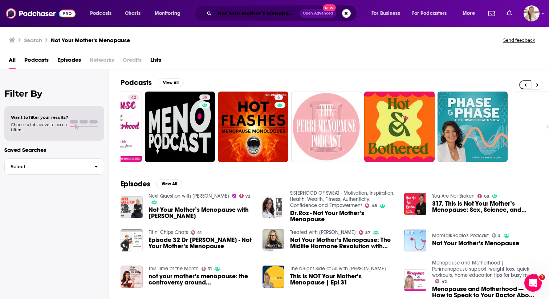
click at [254, 15] on input "Not Your Mother’s Menopause" at bounding box center [257, 14] width 85 height 12
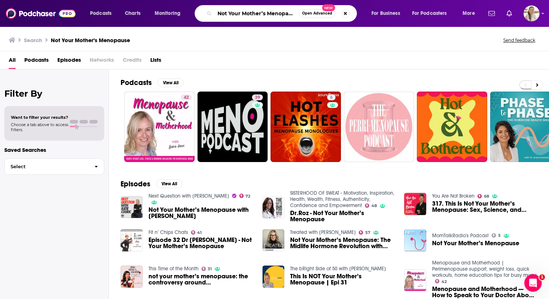
click at [270, 14] on input "Not Your Mother’s Menopause" at bounding box center [257, 14] width 84 height 12
paste input "On Purpose with [PERSON_NAME]"
type input "On Purpose with [PERSON_NAME]"
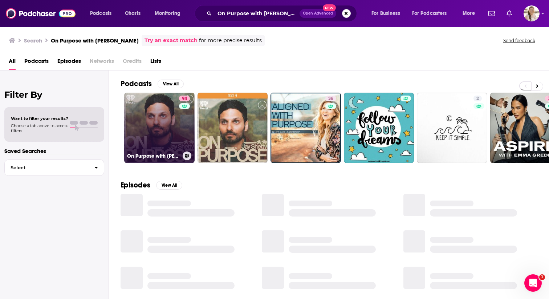
click at [144, 133] on link "94 On Purpose with Jay Shetty" at bounding box center [159, 128] width 70 height 70
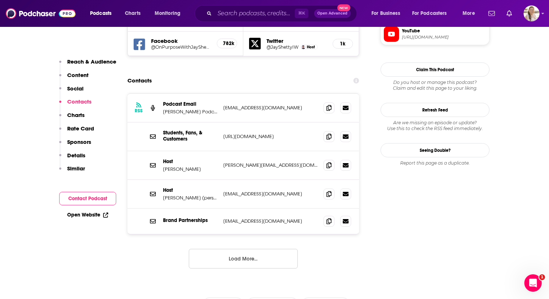
scroll to position [675, 0]
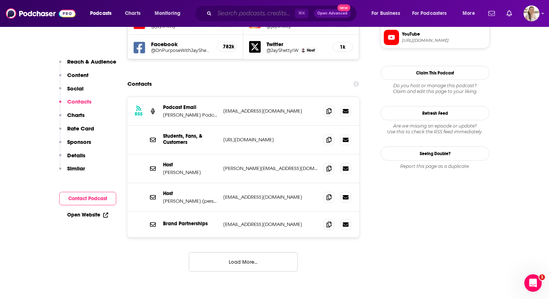
click at [228, 12] on input "Search podcasts, credits, & more..." at bounding box center [255, 14] width 80 height 12
paste input "Over 50 & Flourishing"
type input "Over 50 & Flourishing"
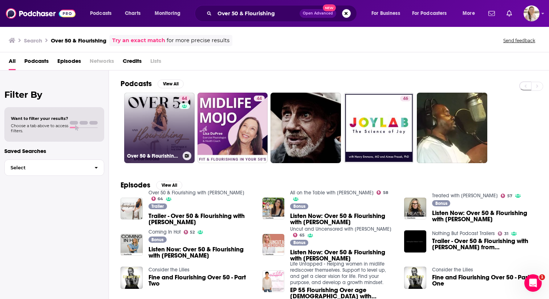
click at [169, 121] on link "64 Over 50 & Flourishing with Dominique Sachse" at bounding box center [159, 128] width 70 height 70
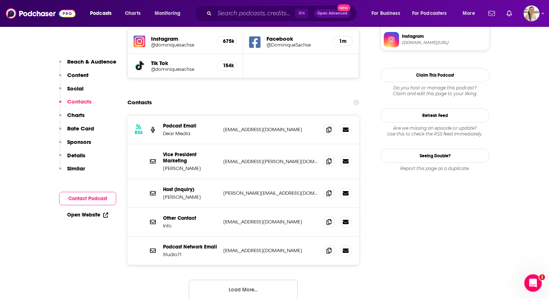
scroll to position [674, 0]
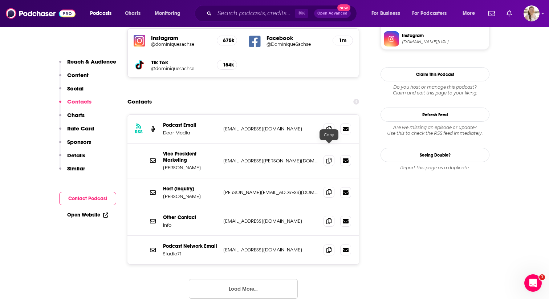
click at [329, 189] on icon at bounding box center [328, 192] width 5 height 6
click at [229, 15] on input "Search podcasts, credits, & more..." at bounding box center [255, 14] width 80 height 12
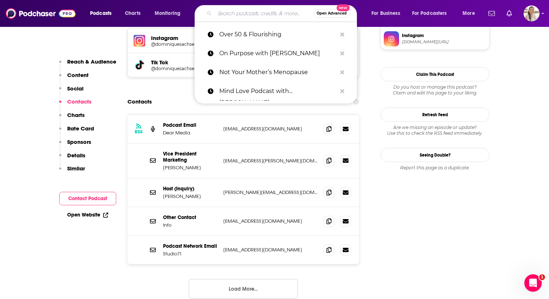
paste input "Owning Your Menopause"
type input "Owning Your Menopause"
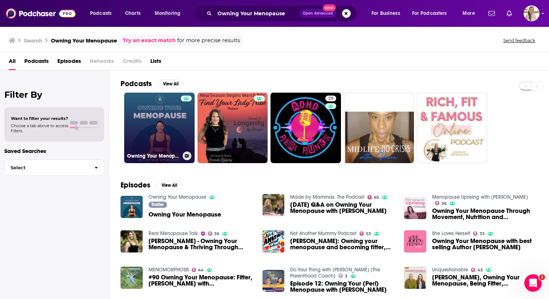
click at [160, 111] on link "Owning Your Menopause" at bounding box center [159, 128] width 70 height 70
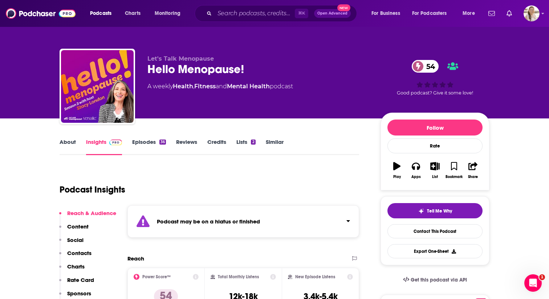
click at [145, 142] on link "Episodes 36" at bounding box center [149, 146] width 34 height 17
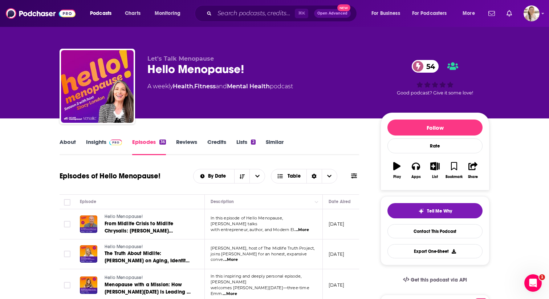
click at [108, 143] on span at bounding box center [114, 141] width 16 height 7
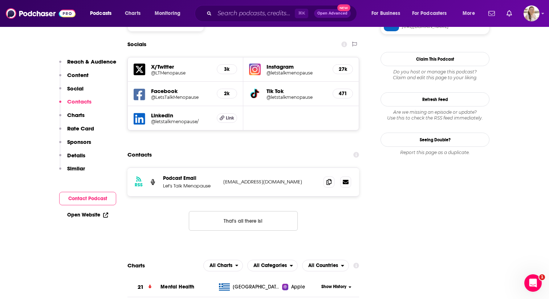
scroll to position [677, 0]
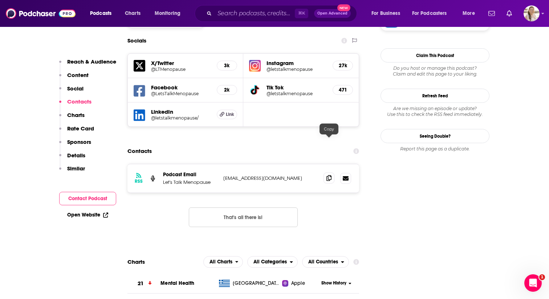
click at [331, 175] on icon at bounding box center [328, 178] width 5 height 6
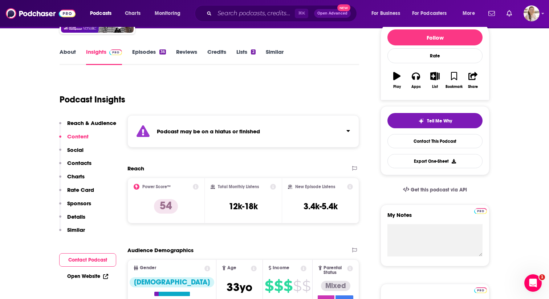
scroll to position [0, 0]
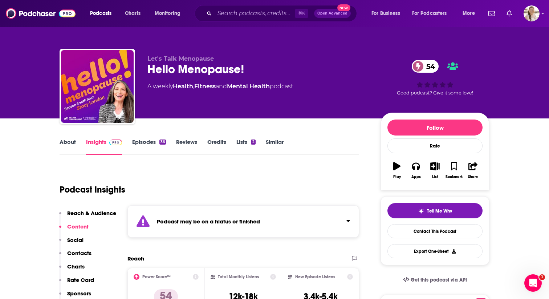
click at [248, 140] on link "Lists 2" at bounding box center [245, 146] width 19 height 17
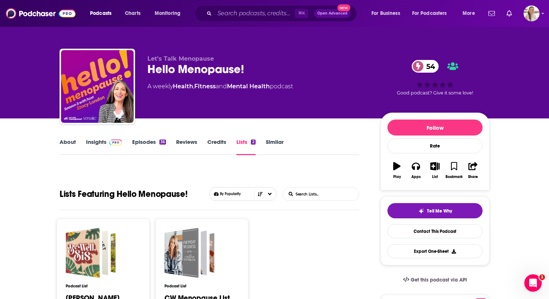
click at [272, 143] on link "Similar" at bounding box center [275, 146] width 18 height 17
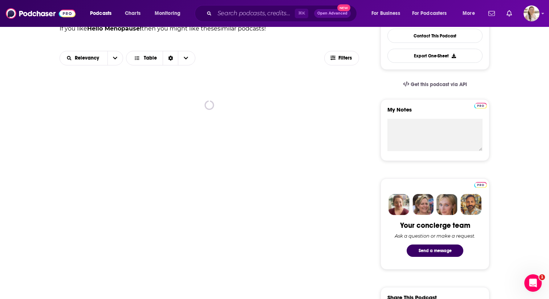
scroll to position [195, 0]
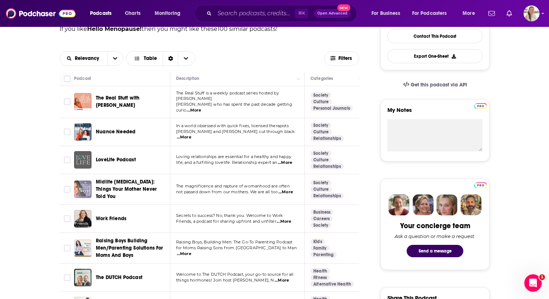
click at [201, 107] on span "...More" at bounding box center [194, 110] width 15 height 6
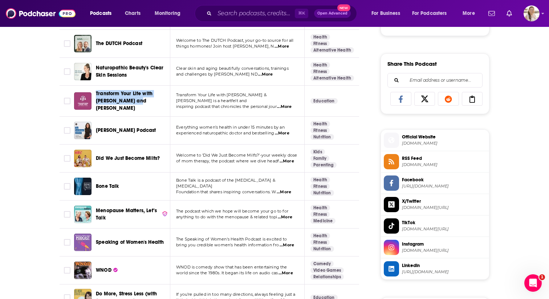
scroll to position [439, 0]
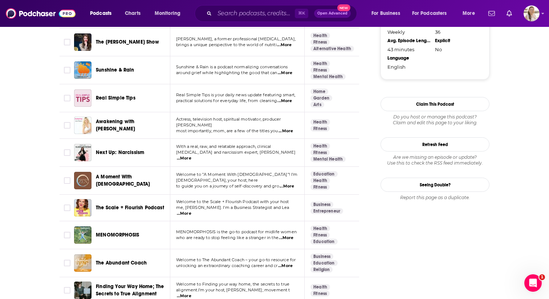
scroll to position [768, 0]
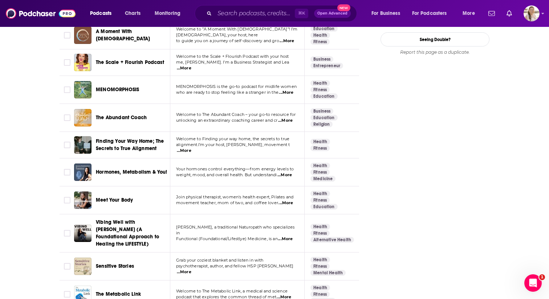
scroll to position [913, 0]
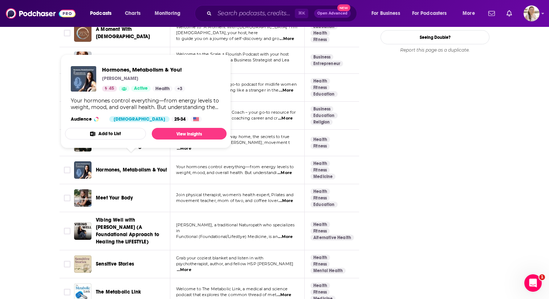
click at [113, 167] on span "Hormones, Metabolism & You!" at bounding box center [132, 170] width 72 height 6
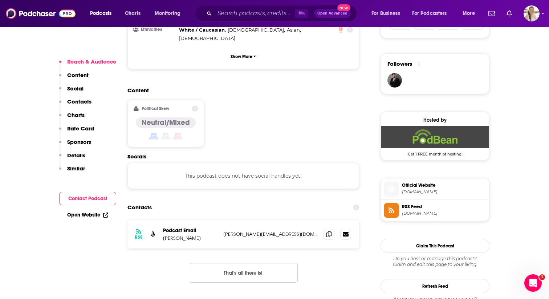
scroll to position [512, 0]
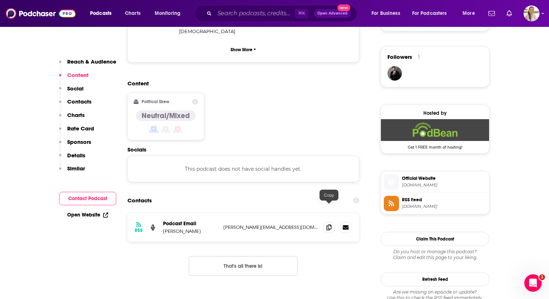
drag, startPoint x: 326, startPoint y: 208, endPoint x: 311, endPoint y: 206, distance: 15.8
click at [326, 224] on icon at bounding box center [328, 227] width 5 height 6
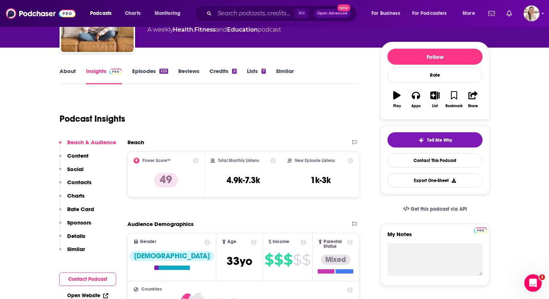
scroll to position [42, 0]
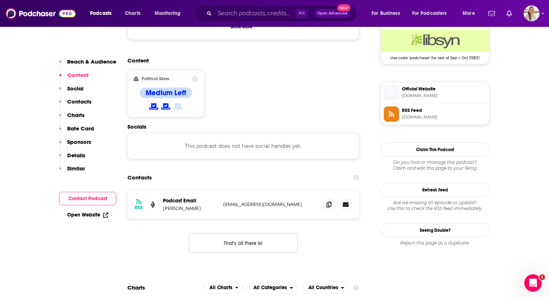
scroll to position [549, 0]
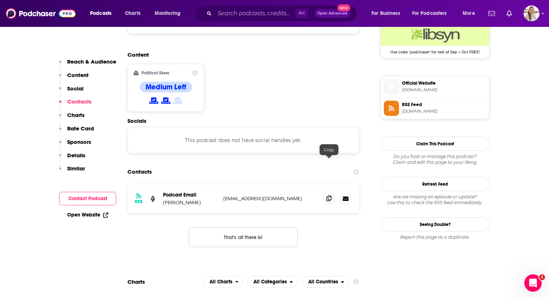
click at [329, 195] on icon at bounding box center [328, 198] width 5 height 6
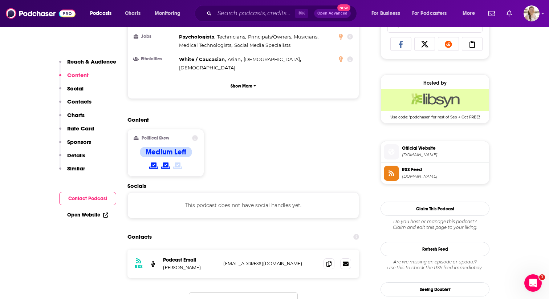
scroll to position [492, 0]
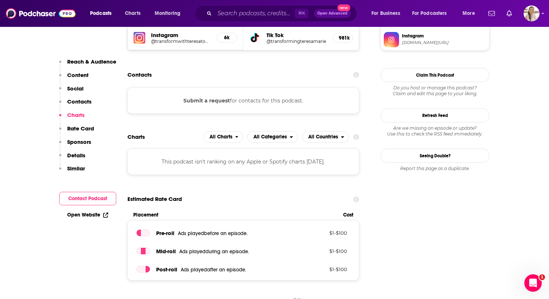
scroll to position [660, 0]
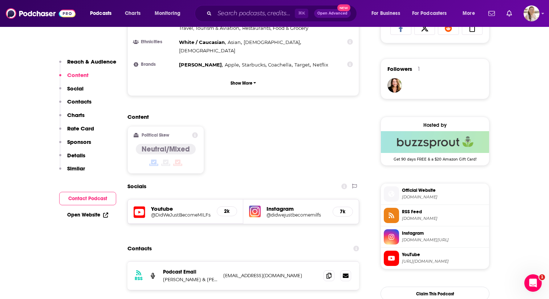
scroll to position [507, 0]
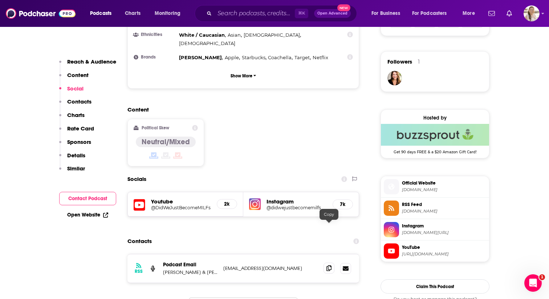
click at [330, 265] on icon at bounding box center [328, 268] width 5 height 6
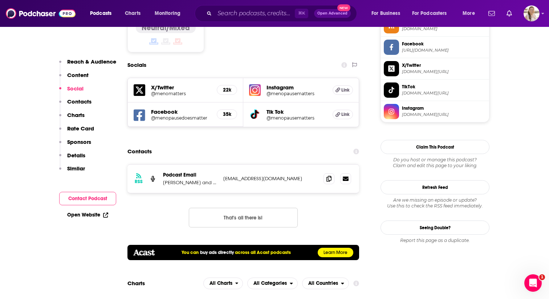
scroll to position [640, 0]
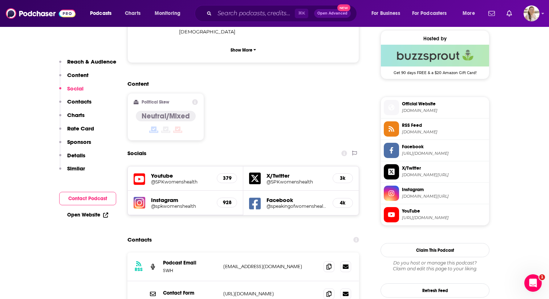
scroll to position [552, 0]
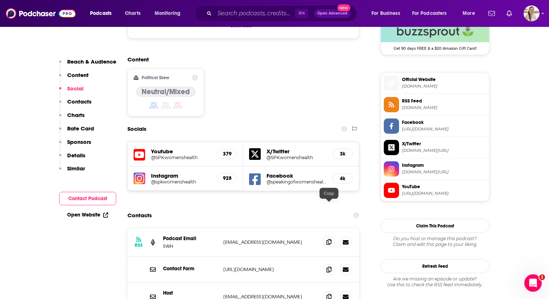
click at [324, 236] on span at bounding box center [328, 241] width 11 height 11
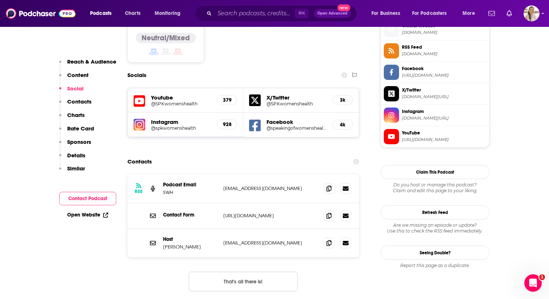
scroll to position [610, 0]
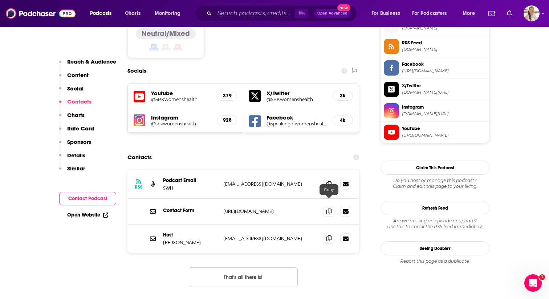
click at [329, 235] on icon at bounding box center [328, 238] width 5 height 6
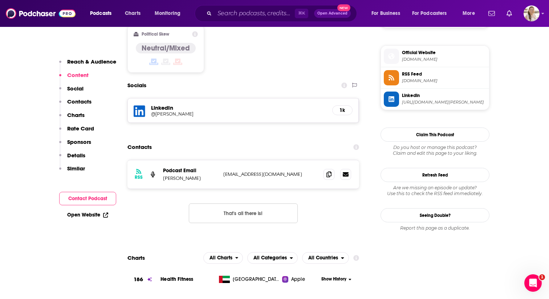
scroll to position [586, 0]
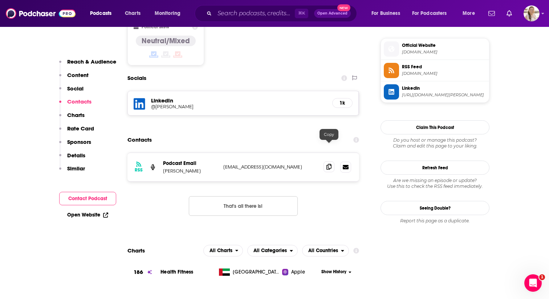
click at [328, 164] on icon at bounding box center [328, 167] width 5 height 6
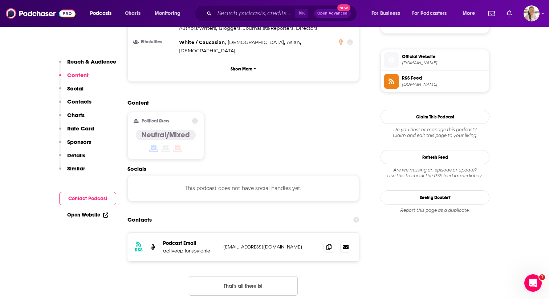
scroll to position [510, 0]
click at [326, 243] on icon at bounding box center [328, 246] width 5 height 6
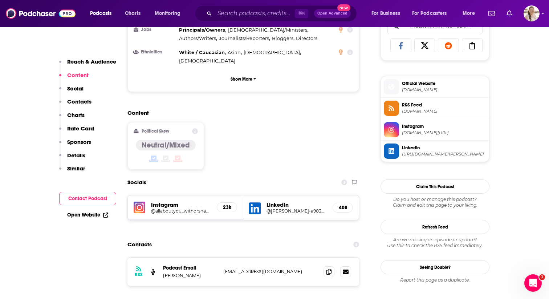
scroll to position [483, 0]
drag, startPoint x: 308, startPoint y: 228, endPoint x: 326, endPoint y: 235, distance: 19.3
click at [308, 237] on div "Contacts" at bounding box center [243, 244] width 232 height 14
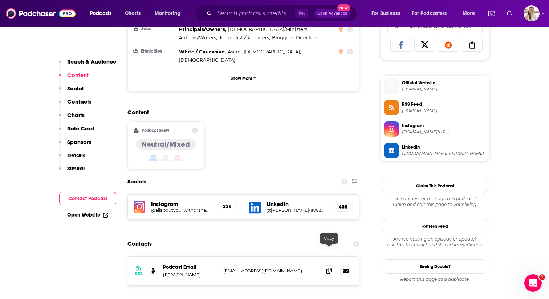
click at [326, 268] on icon at bounding box center [328, 271] width 5 height 6
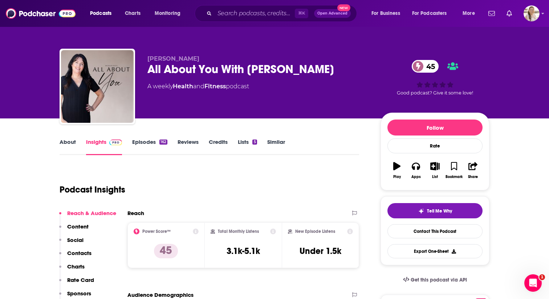
scroll to position [0, 0]
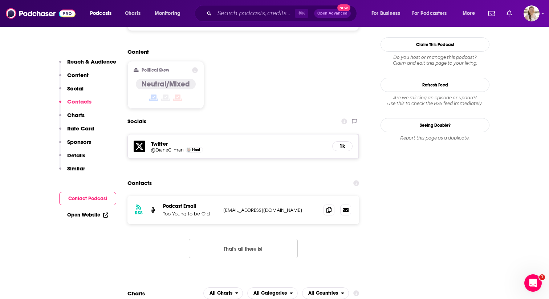
scroll to position [569, 0]
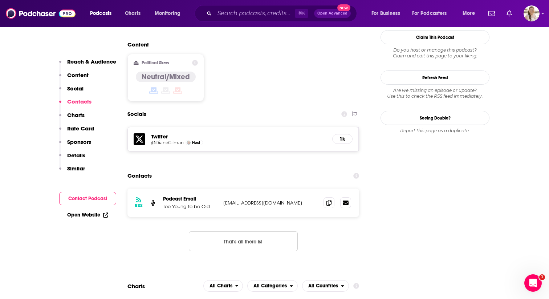
click at [289, 169] on div "Contacts" at bounding box center [243, 176] width 232 height 14
click at [327, 199] on icon at bounding box center [328, 202] width 5 height 6
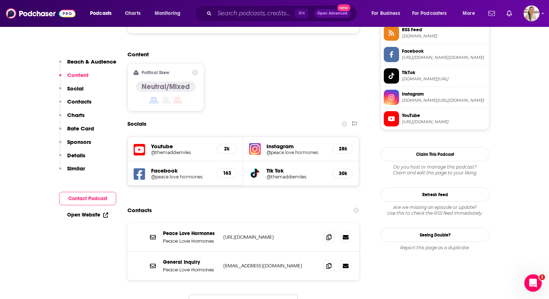
scroll to position [566, 0]
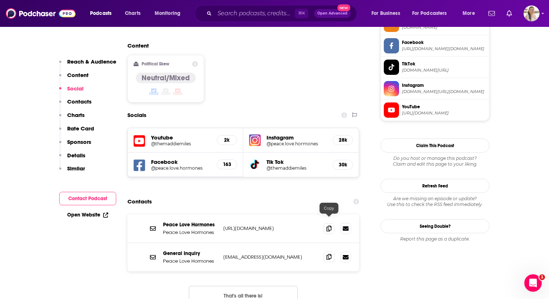
click at [331, 254] on icon at bounding box center [328, 257] width 5 height 6
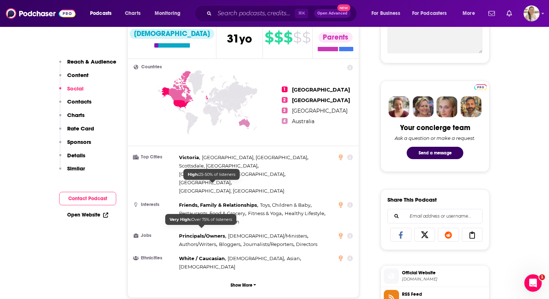
scroll to position [0, 0]
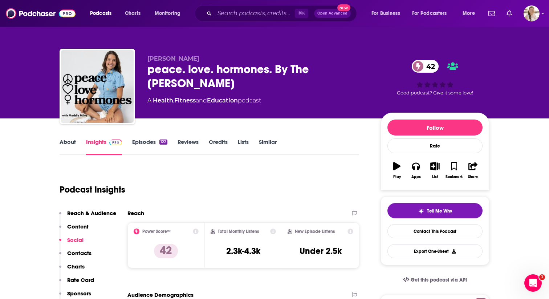
click at [69, 144] on link "About" at bounding box center [68, 146] width 16 height 17
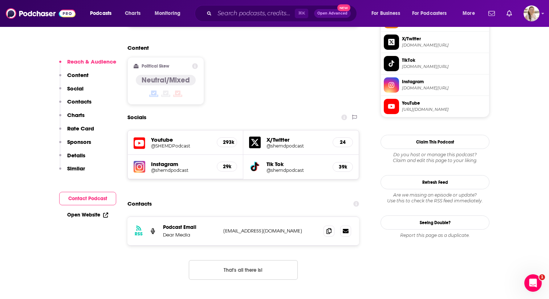
scroll to position [574, 0]
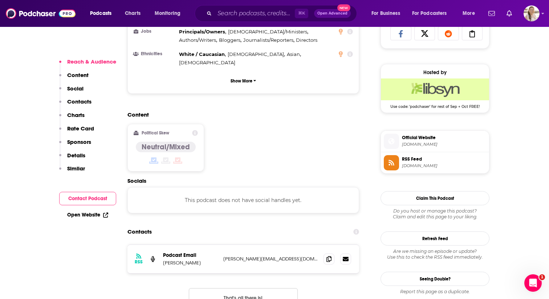
scroll to position [498, 0]
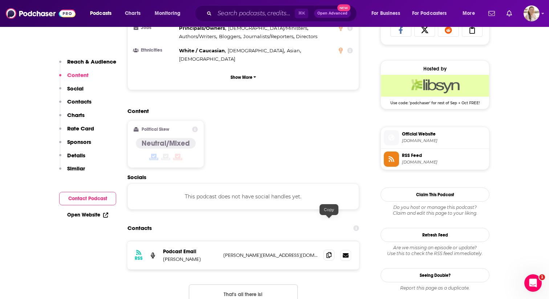
click at [326, 252] on icon at bounding box center [328, 255] width 5 height 6
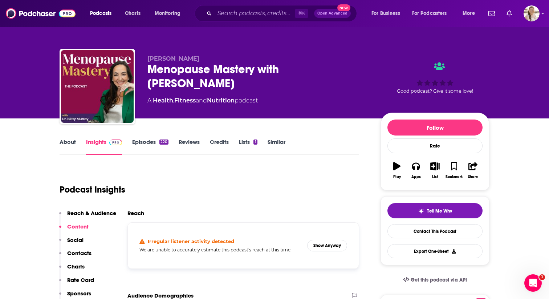
click at [133, 146] on link "Episodes 220" at bounding box center [150, 146] width 36 height 17
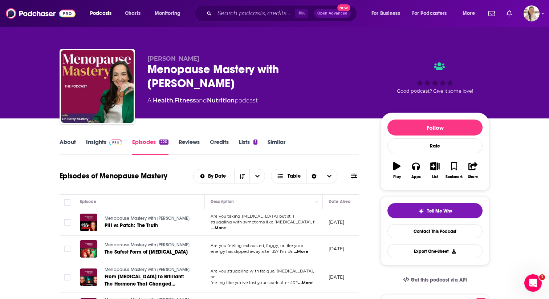
click at [105, 145] on link "Insights" at bounding box center [104, 146] width 36 height 17
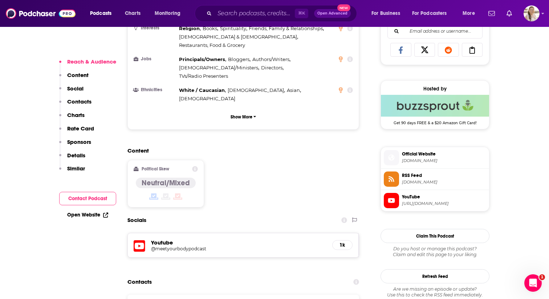
scroll to position [485, 0]
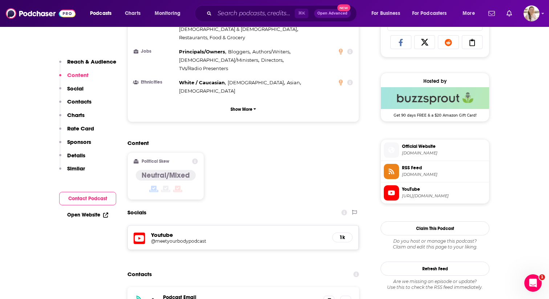
drag, startPoint x: 249, startPoint y: 158, endPoint x: 255, endPoint y: 162, distance: 7.0
click at [249, 205] on div "Socials" at bounding box center [243, 212] width 232 height 14
click at [324, 295] on span at bounding box center [328, 300] width 11 height 11
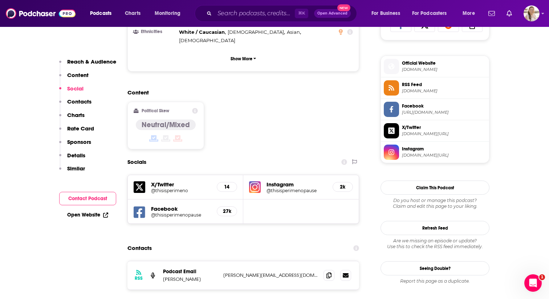
scroll to position [513, 0]
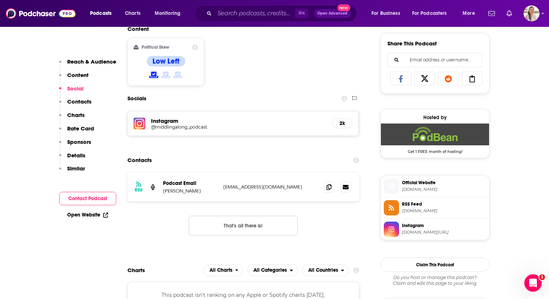
scroll to position [456, 0]
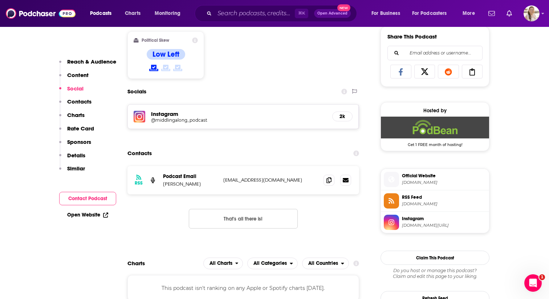
click at [276, 162] on section "Contacts RSS Podcast Email Emma Thomas emmacj@gmail.com emmacj@gmail.com That's…" at bounding box center [243, 193] width 232 height 94
click at [326, 180] on icon at bounding box center [328, 180] width 5 height 6
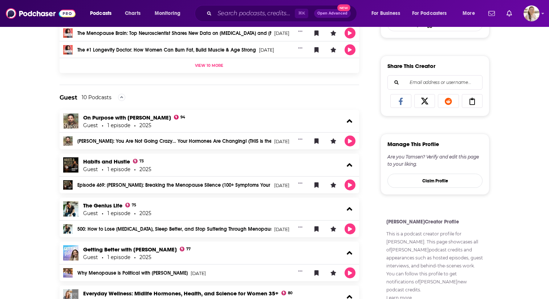
scroll to position [276, 0]
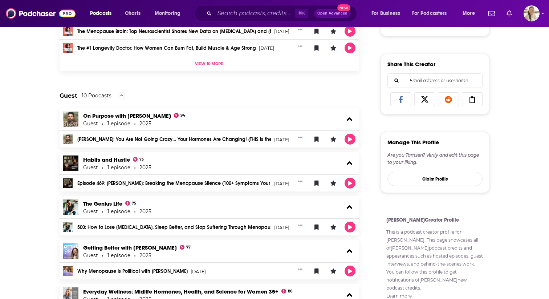
click at [32, 203] on div "About Credits 27 Links Tamsen Fadal's Podcast Credits & Interviews Add Credits …" at bounding box center [274, 239] width 549 height 750
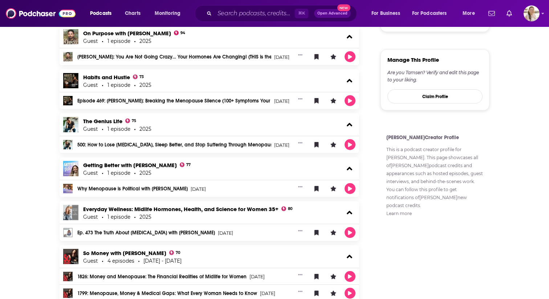
scroll to position [366, 0]
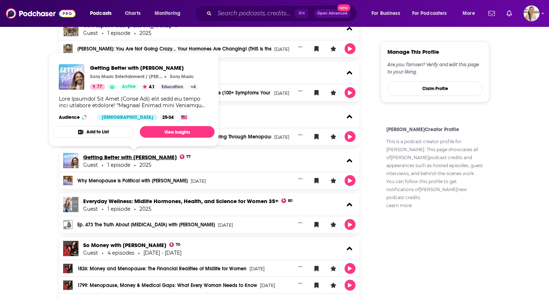
click at [103, 157] on link "Getting Better with Jonathan Van Ness" at bounding box center [130, 157] width 94 height 7
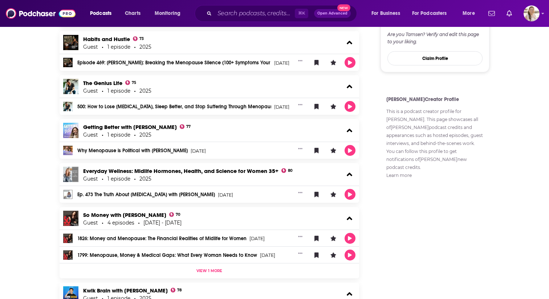
scroll to position [396, 0]
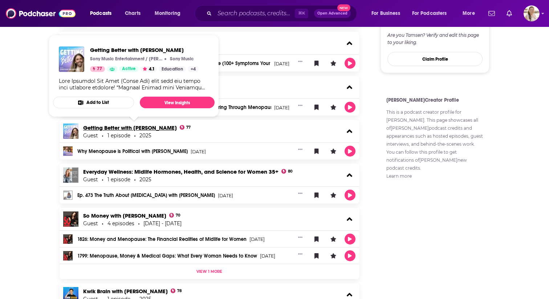
click at [104, 125] on link "Getting Better with Jonathan Van Ness" at bounding box center [130, 127] width 94 height 7
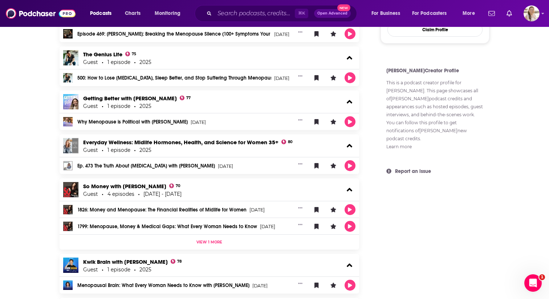
scroll to position [426, 0]
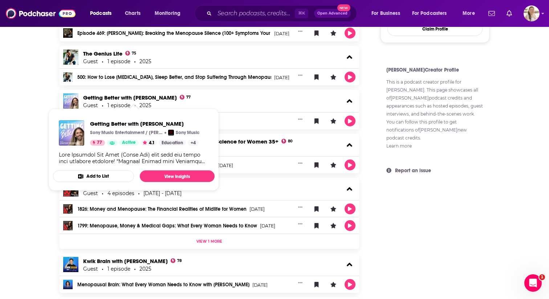
drag, startPoint x: 16, startPoint y: 174, endPoint x: 21, endPoint y: 174, distance: 5.1
click at [16, 174] on div "About Credits 27 Links Tamsen Fadal's Podcast Credits & Interviews Add Credits …" at bounding box center [274, 89] width 549 height 750
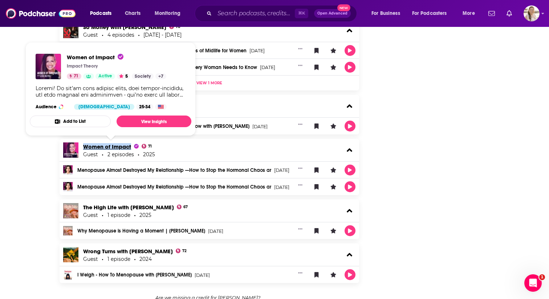
scroll to position [591, 0]
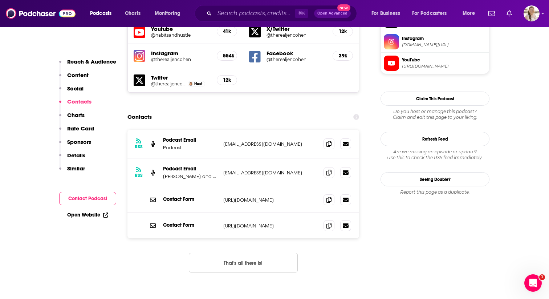
scroll to position [676, 0]
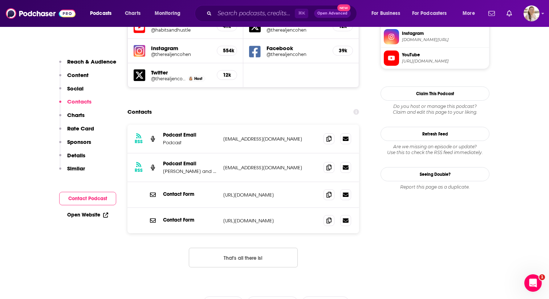
drag, startPoint x: 282, startPoint y: 88, endPoint x: 307, endPoint y: 99, distance: 27.3
click at [282, 105] on section "Contacts RSS Podcast Email Podcast [EMAIL_ADDRESS][DOMAIN_NAME] [EMAIL_ADDRESS]…" at bounding box center [243, 192] width 232 height 174
click at [331, 135] on icon at bounding box center [328, 138] width 5 height 6
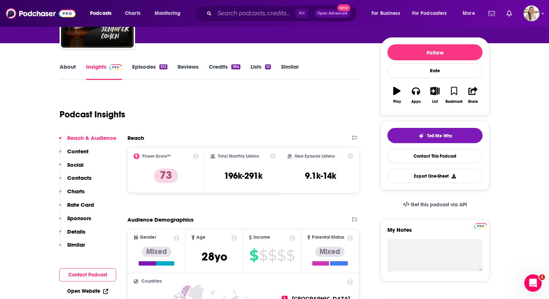
scroll to position [0, 0]
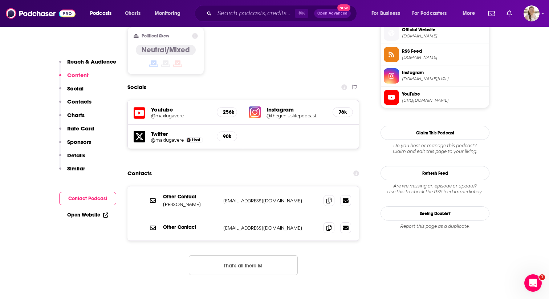
scroll to position [596, 0]
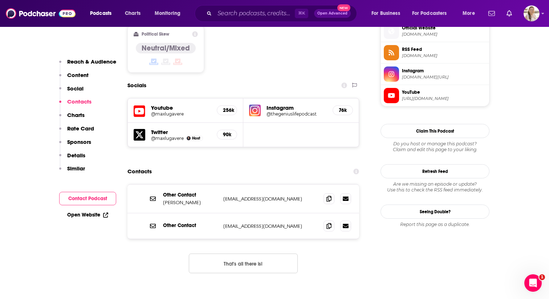
click at [272, 164] on div "Contacts" at bounding box center [243, 171] width 232 height 14
click at [326, 220] on span at bounding box center [328, 225] width 11 height 11
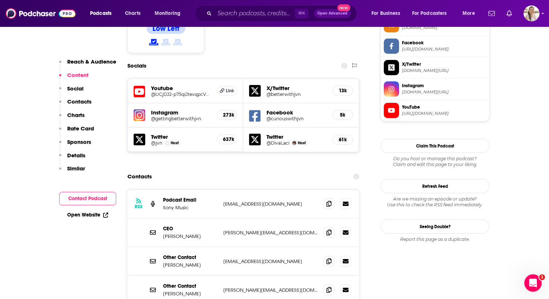
scroll to position [685, 0]
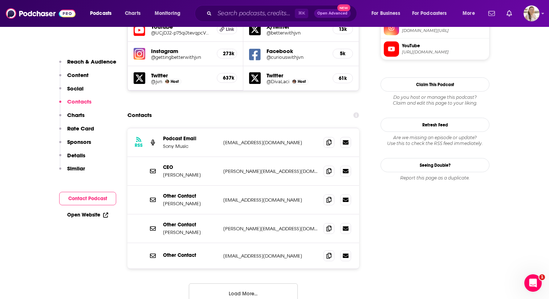
click at [247, 108] on div "Contacts" at bounding box center [243, 115] width 232 height 14
click at [328, 196] on icon at bounding box center [328, 199] width 5 height 6
click at [239, 283] on button "Load More..." at bounding box center [243, 293] width 109 height 20
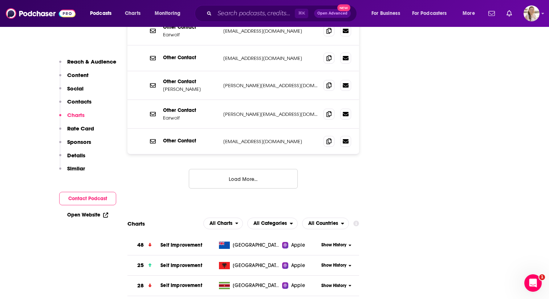
scroll to position [922, 0]
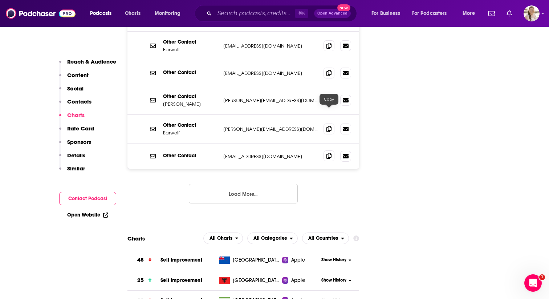
click at [327, 153] on icon at bounding box center [328, 156] width 5 height 6
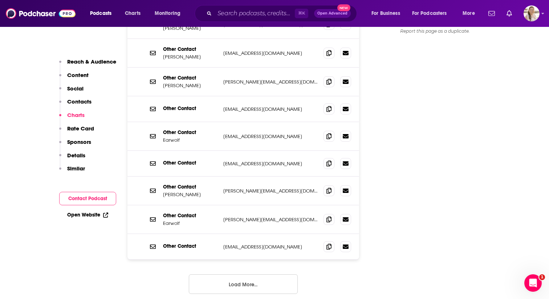
scroll to position [828, 0]
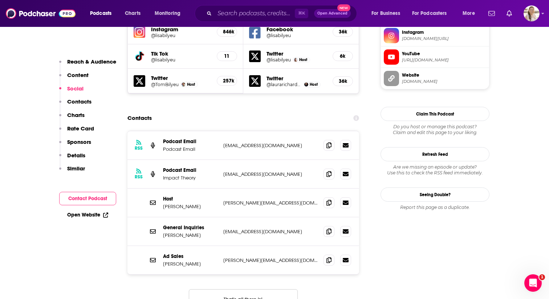
scroll to position [701, 0]
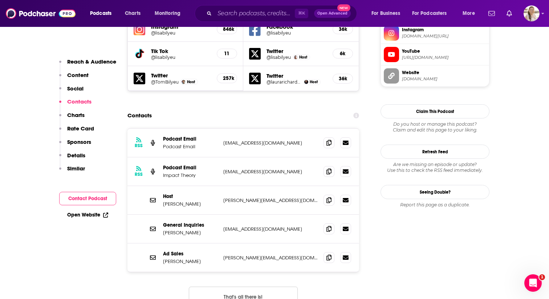
click at [287, 109] on section "Contacts RSS Podcast Email Podcast Email womenofimpact@impacttheory.com womenof…" at bounding box center [243, 213] width 232 height 209
click at [329, 139] on icon at bounding box center [328, 142] width 5 height 6
click at [327, 197] on icon at bounding box center [328, 200] width 5 height 6
click at [329, 197] on icon at bounding box center [328, 200] width 5 height 6
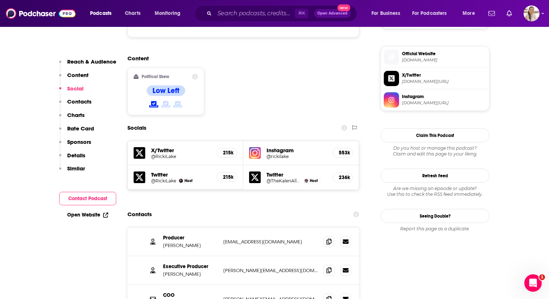
scroll to position [622, 0]
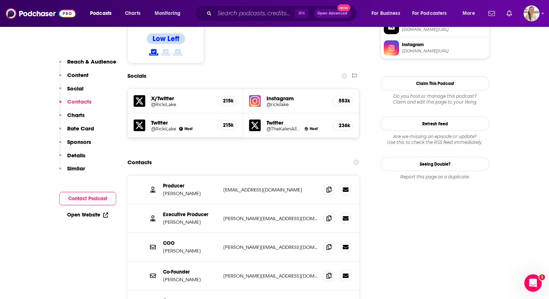
click at [219, 155] on div "Contacts" at bounding box center [243, 162] width 232 height 14
click at [326, 186] on icon at bounding box center [328, 189] width 5 height 6
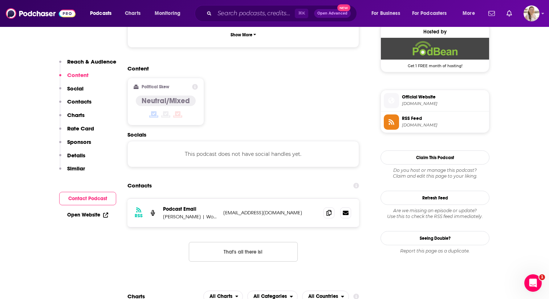
scroll to position [543, 0]
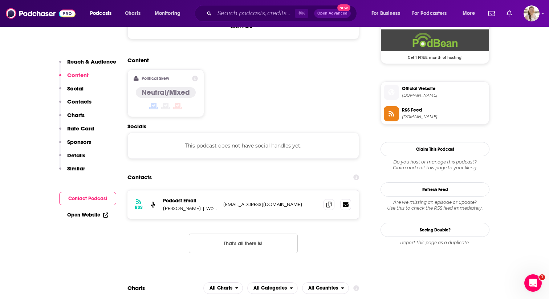
drag, startPoint x: 313, startPoint y: 154, endPoint x: 325, endPoint y: 170, distance: 19.2
click at [313, 170] on div "Contacts" at bounding box center [243, 177] width 232 height 14
click at [327, 201] on icon at bounding box center [328, 204] width 5 height 6
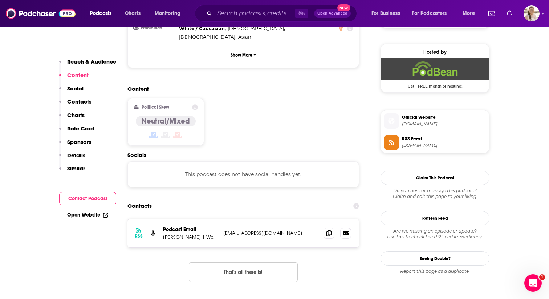
scroll to position [506, 0]
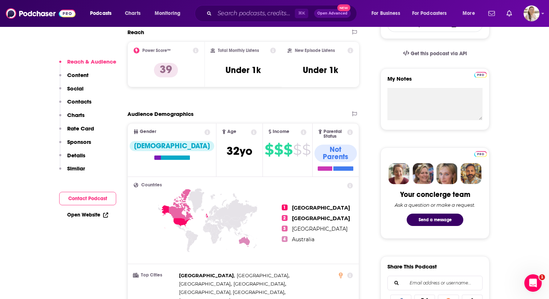
scroll to position [233, 0]
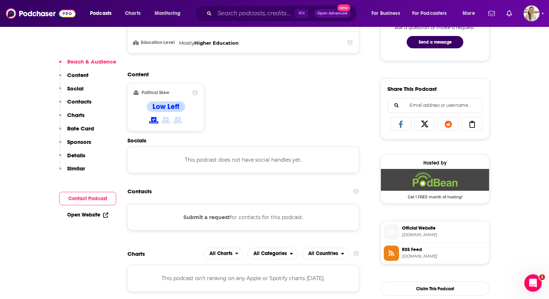
scroll to position [410, 0]
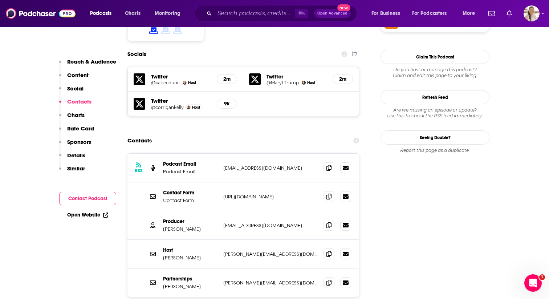
scroll to position [628, 0]
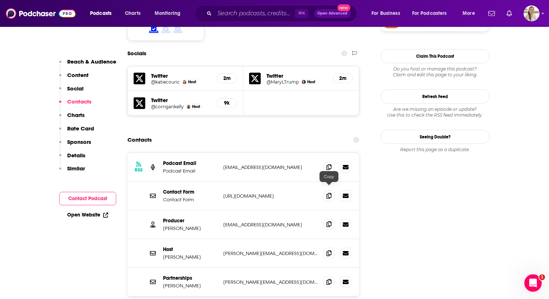
click at [328, 221] on icon at bounding box center [328, 224] width 5 height 6
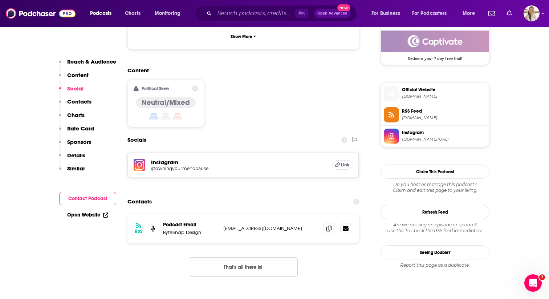
scroll to position [543, 0]
click at [232, 11] on input "Search podcasts, credits, & more..." at bounding box center [255, 14] width 80 height 12
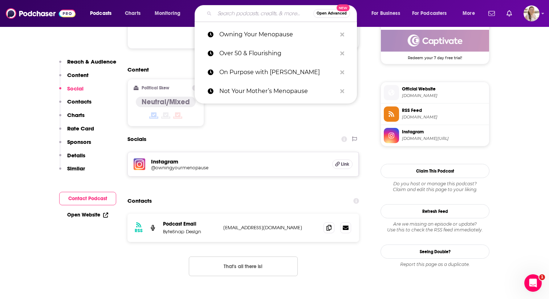
paste input "PRSHA The Public Eye"
type input "PRSHA The Public Eye"
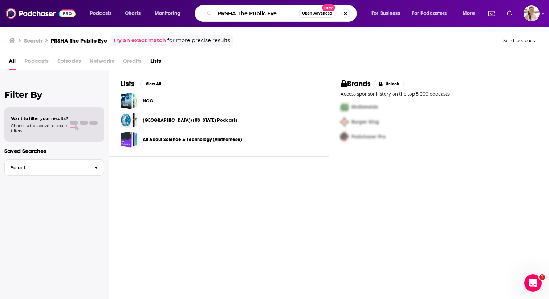
click at [230, 14] on input "PRSHA The Public Eye" at bounding box center [257, 14] width 84 height 12
paste input "[PERSON_NAME], MD Podcast"
type input "[PERSON_NAME], MD Podcast"
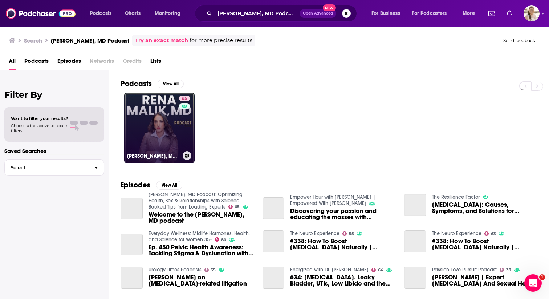
click at [178, 131] on link "65 [PERSON_NAME], MD Podcast: Optimizing Health, Sex & Relationships with Scien…" at bounding box center [159, 128] width 70 height 70
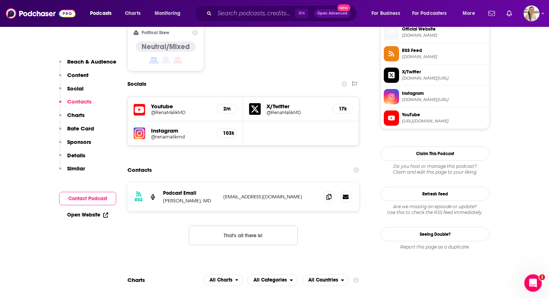
scroll to position [598, 0]
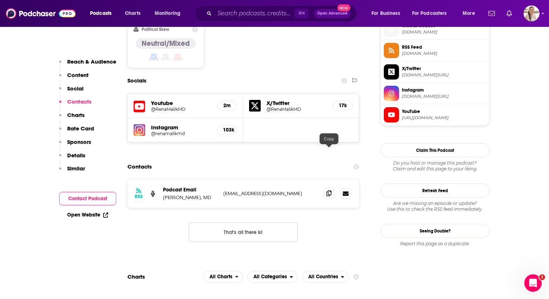
click at [326, 190] on icon at bounding box center [328, 193] width 5 height 6
click at [330, 190] on icon at bounding box center [328, 193] width 5 height 6
click at [326, 190] on icon at bounding box center [328, 193] width 5 height 6
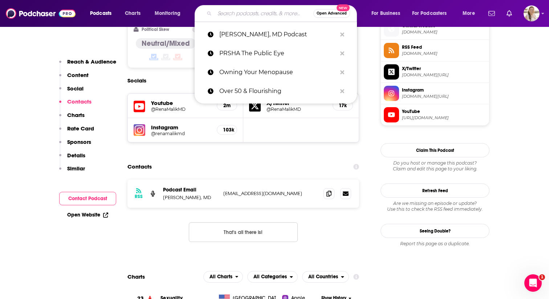
click at [238, 14] on input "Search podcasts, credits, & more..." at bounding box center [264, 14] width 99 height 12
paste input "Rogue Energy"
type input "Rogue Energy"
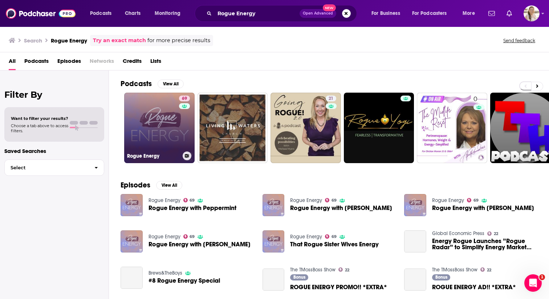
click at [151, 132] on link "69 Rogue Energy" at bounding box center [159, 128] width 70 height 70
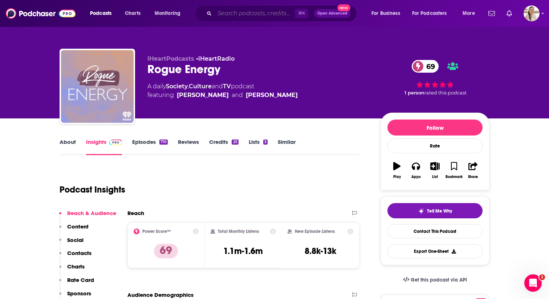
click at [223, 13] on input "Search podcasts, credits, & more..." at bounding box center [255, 14] width 80 height 12
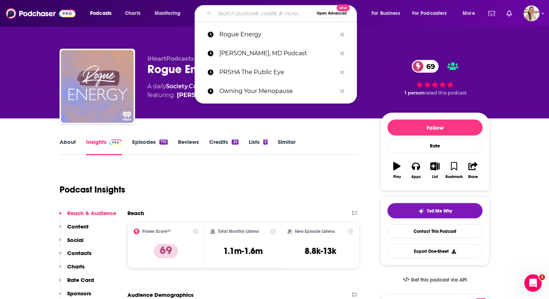
paste input "Selfcare Simplified"
type input "Selfcare Simplified"
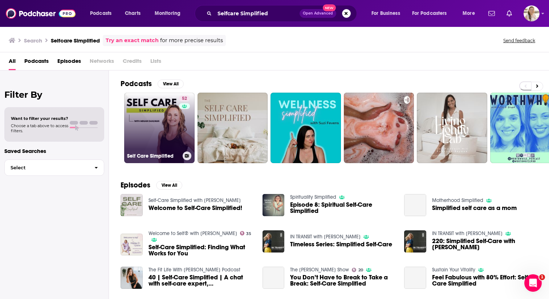
click at [150, 121] on link "52 Self Care Simplified" at bounding box center [159, 128] width 70 height 70
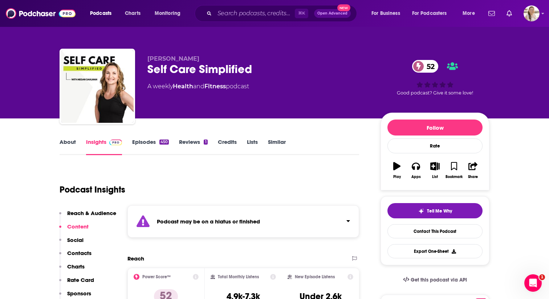
click at [148, 144] on link "Episodes 450" at bounding box center [150, 146] width 37 height 17
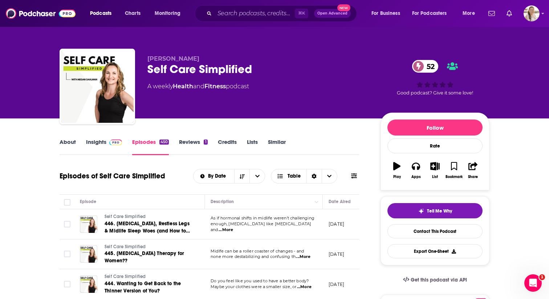
click at [102, 144] on link "Insights" at bounding box center [104, 146] width 36 height 17
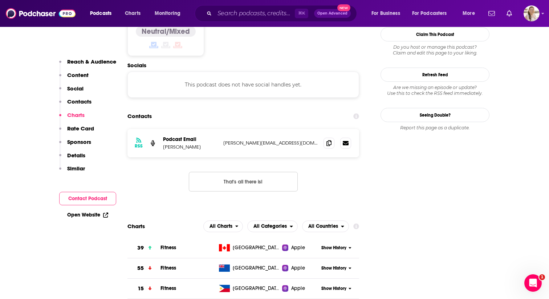
scroll to position [648, 0]
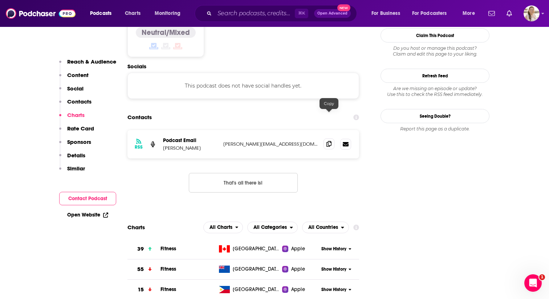
click at [327, 141] on icon at bounding box center [328, 144] width 5 height 6
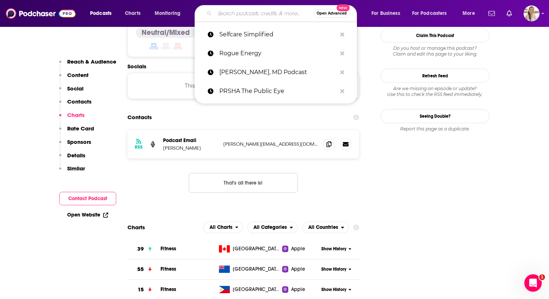
click at [240, 13] on input "Search podcasts, credits, & more..." at bounding box center [264, 14] width 99 height 12
paste input "SheMD"
type input "SheMD"
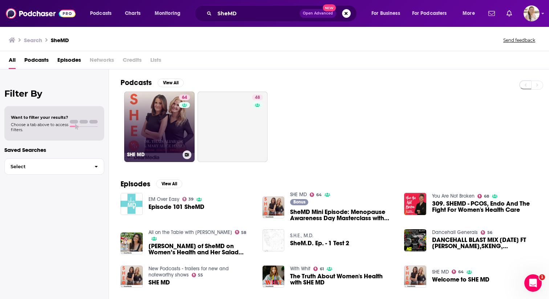
scroll to position [19, 0]
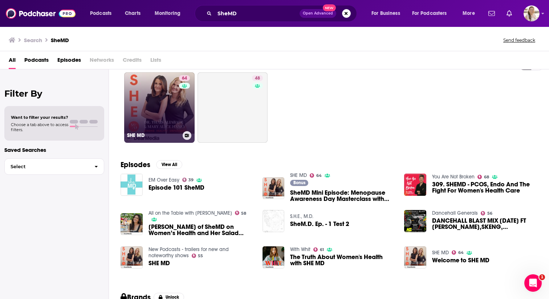
click at [166, 102] on link "64 SHE MD" at bounding box center [159, 107] width 70 height 70
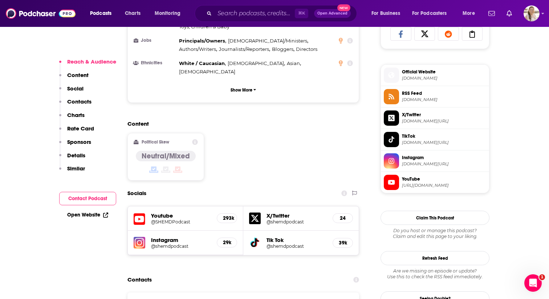
scroll to position [553, 0]
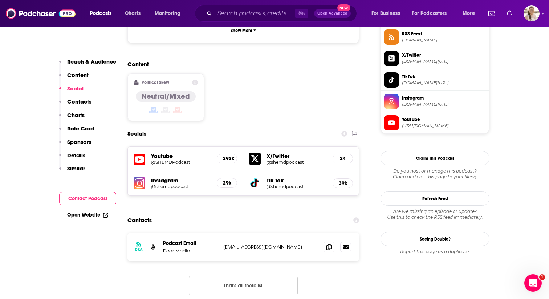
click at [256, 213] on div "Contacts" at bounding box center [243, 220] width 232 height 14
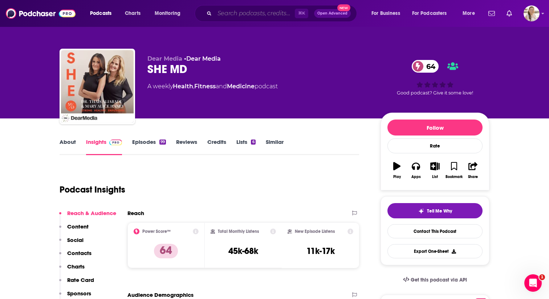
click at [241, 11] on input "Search podcasts, credits, & more..." at bounding box center [255, 14] width 80 height 12
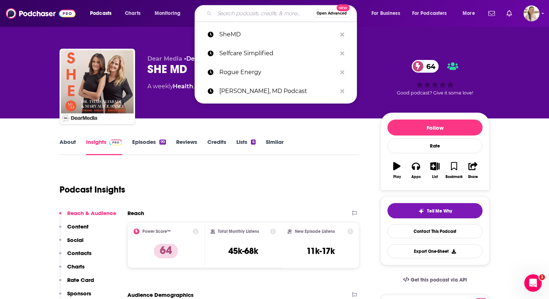
paste input "Skin Anarchy"
type input "Skin Anarchy"
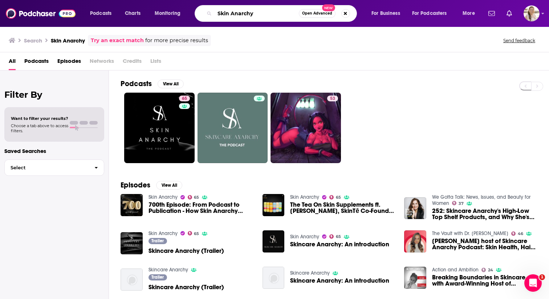
click at [226, 15] on input "Skin Anarchy" at bounding box center [257, 14] width 84 height 12
paste input "The [PERSON_NAME] Show"
type input "The [PERSON_NAME] Show"
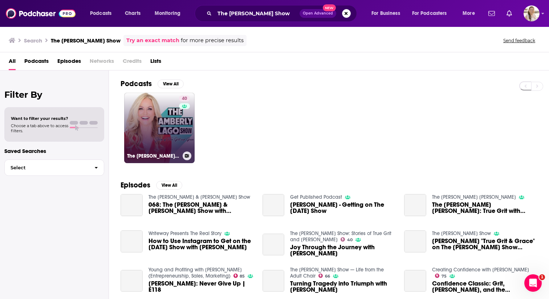
click at [147, 121] on link "40 The [PERSON_NAME] Show: Stories of True Grit and [PERSON_NAME]" at bounding box center [159, 128] width 70 height 70
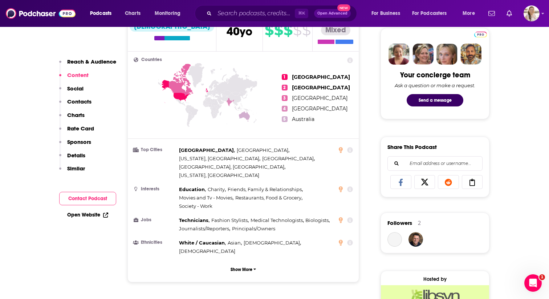
scroll to position [550, 0]
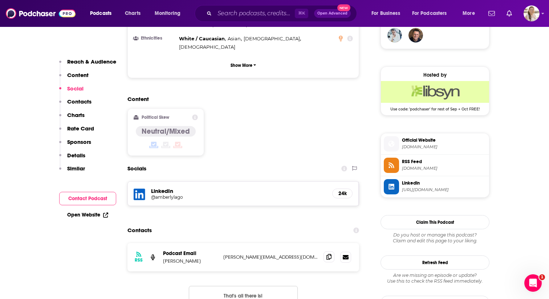
click at [324, 251] on span at bounding box center [328, 256] width 11 height 11
click at [329, 254] on icon at bounding box center [328, 257] width 5 height 6
click at [223, 12] on input "Search podcasts, credits, & more..." at bounding box center [255, 14] width 80 height 12
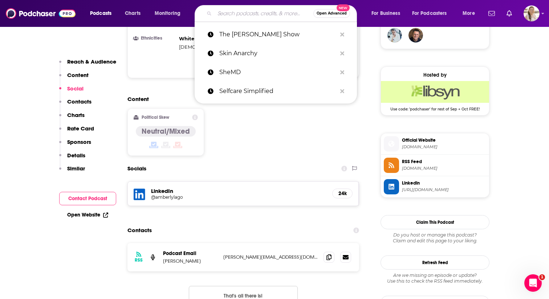
paste input "The Doctor [PERSON_NAME] Show"
type input "The Doctor [PERSON_NAME] Show"
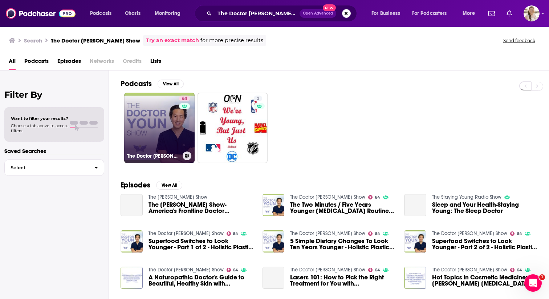
click at [153, 101] on link "64 The Doctor [PERSON_NAME] Show" at bounding box center [159, 128] width 70 height 70
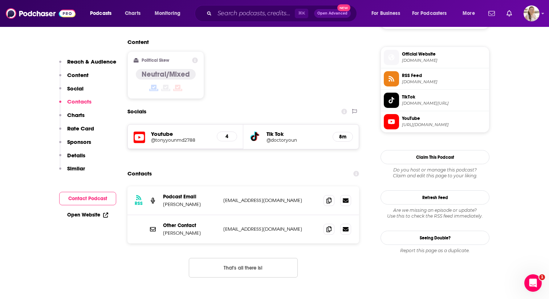
scroll to position [585, 0]
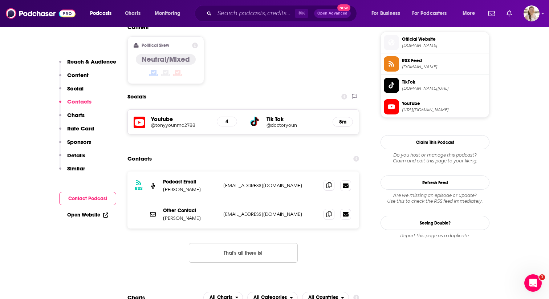
drag, startPoint x: 323, startPoint y: 157, endPoint x: 328, endPoint y: 157, distance: 5.1
click at [324, 171] on div "RSS Podcast Email [PERSON_NAME] [EMAIL_ADDRESS][DOMAIN_NAME] [EMAIL_ADDRESS][DO…" at bounding box center [243, 185] width 232 height 29
click at [328, 182] on icon at bounding box center [328, 185] width 5 height 6
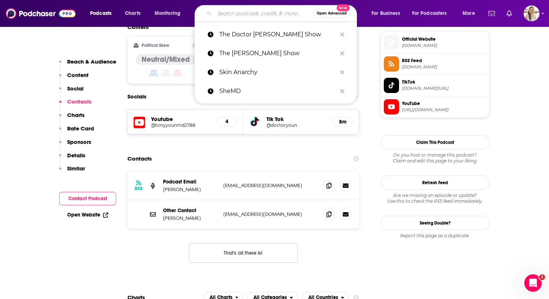
click at [238, 12] on input "Search podcasts, credits, & more..." at bounding box center [264, 14] width 99 height 12
paste input "The Dr. [PERSON_NAME] Show"
type input "The Dr. [PERSON_NAME] Show"
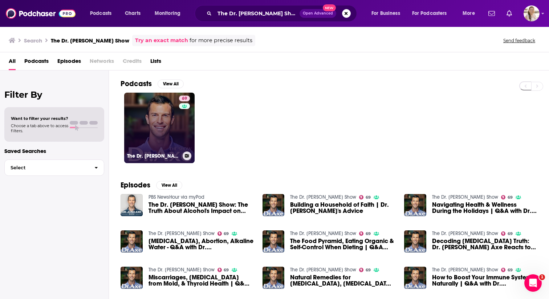
click at [162, 111] on link "69 The Dr. [PERSON_NAME] Show" at bounding box center [159, 128] width 70 height 70
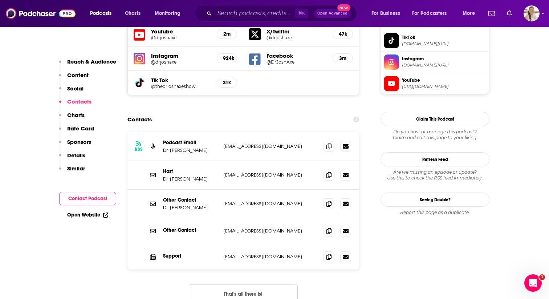
scroll to position [674, 0]
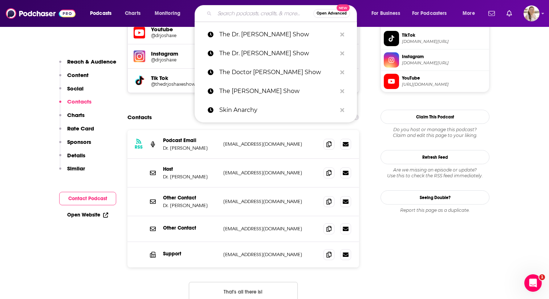
click at [228, 17] on input "Search podcasts, credits, & more..." at bounding box center [264, 14] width 99 height 12
paste input "The [PERSON_NAME] Show"
type input "The [PERSON_NAME] Show"
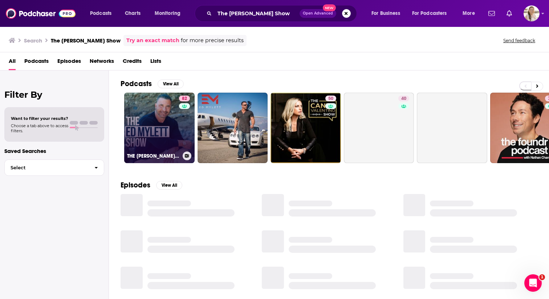
click at [164, 115] on link "82 THE [PERSON_NAME] SHOW" at bounding box center [159, 128] width 70 height 70
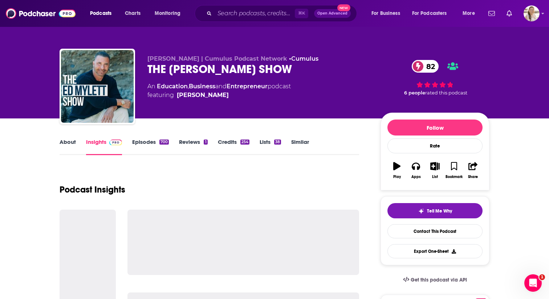
scroll to position [258, 0]
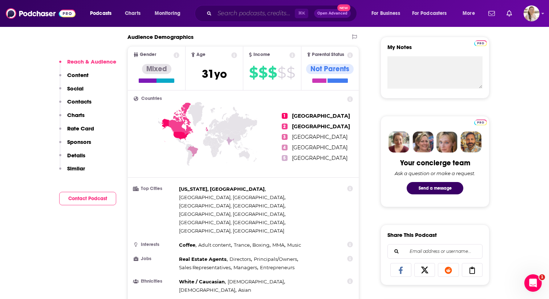
click at [245, 17] on input "Search podcasts, credits, & more..." at bounding box center [255, 14] width 80 height 12
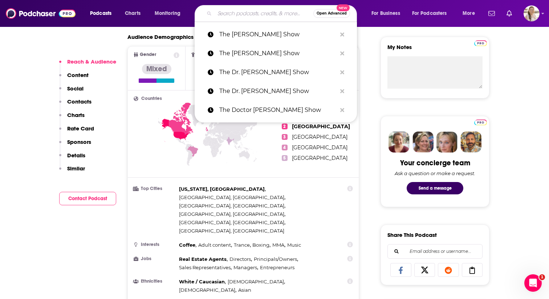
paste input "The Fifth Wave"
type input "The Fifth Wave"
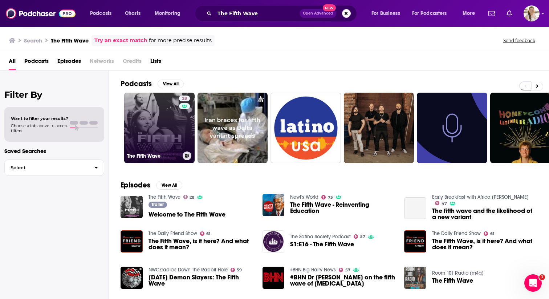
click at [175, 130] on link "28 The Fifth Wave" at bounding box center [159, 128] width 70 height 70
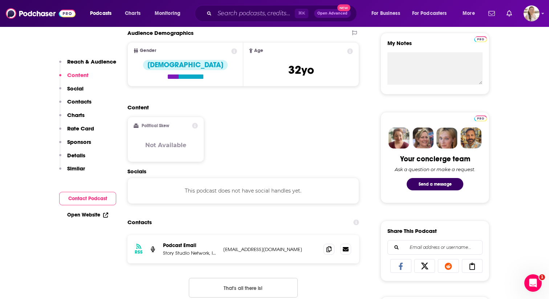
scroll to position [281, 0]
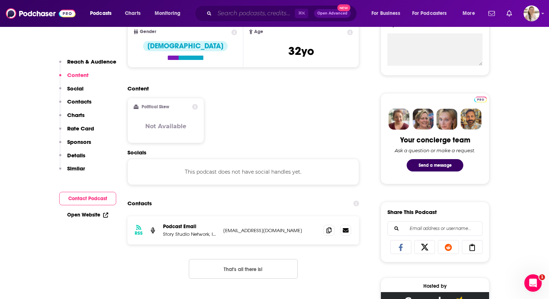
click at [226, 11] on input "Search podcasts, credits, & more..." at bounding box center [255, 14] width 80 height 12
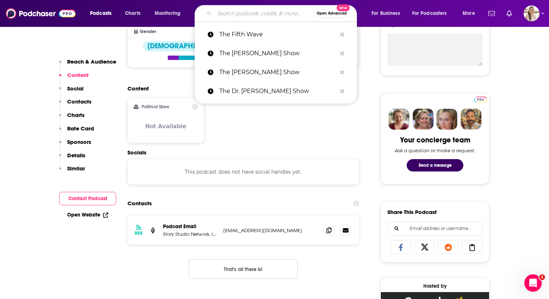
paste input "The Gently Used Human Podcast"
type input "The Gently Used Human Podcast"
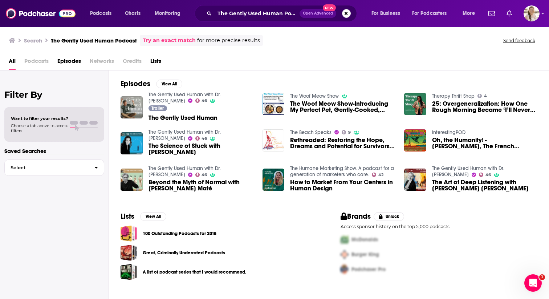
click at [192, 118] on span "The Gently Used Human" at bounding box center [182, 118] width 69 height 6
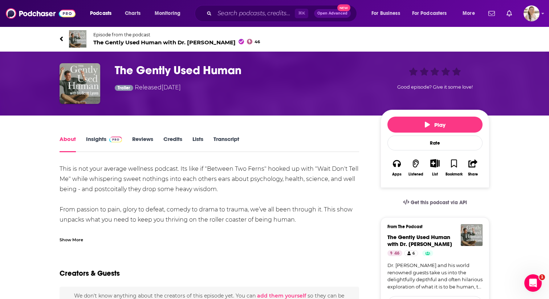
click at [117, 140] on img at bounding box center [115, 140] width 13 height 6
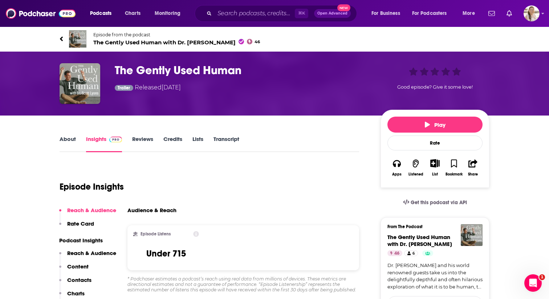
click at [61, 40] on icon at bounding box center [62, 38] width 4 height 7
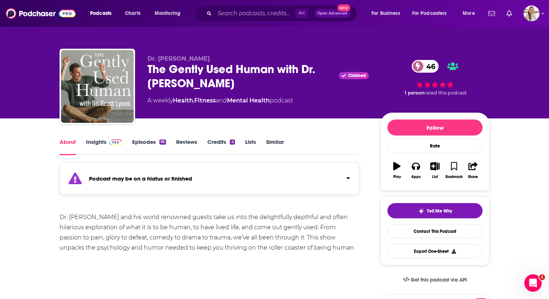
click at [277, 115] on div "Dr. [PERSON_NAME] The Gently Used Human with Dr. [PERSON_NAME] Claimed 46 A wee…" at bounding box center [318, 87] width 342 height 65
click at [106, 141] on span at bounding box center [114, 141] width 16 height 7
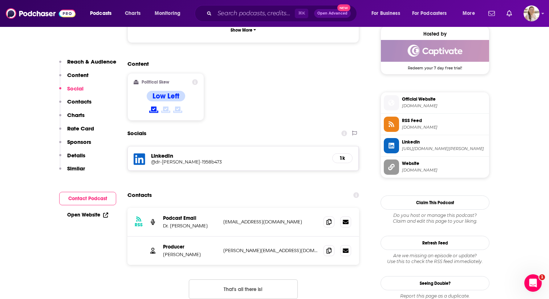
scroll to position [594, 0]
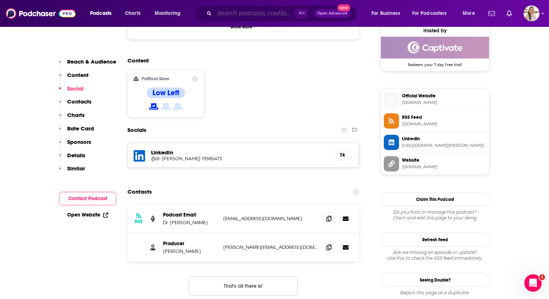
click at [228, 15] on input "Search podcasts, credits, & more..." at bounding box center [255, 14] width 80 height 12
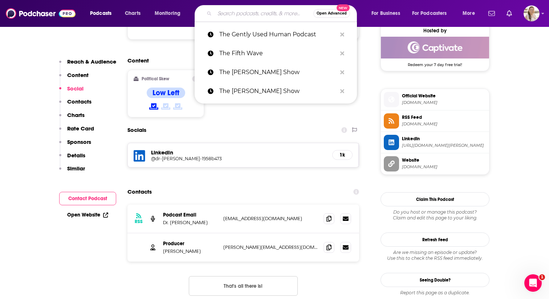
paste input "The Hotflash Inc. Podcast"
type input "The Hotflash Inc. Podcast"
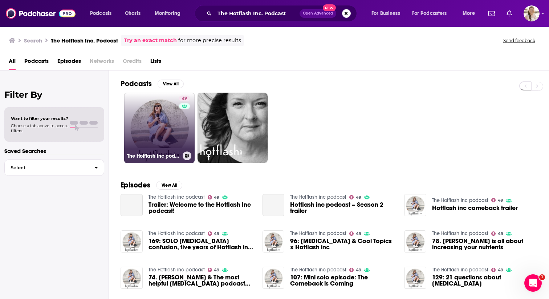
click at [162, 138] on link "49 The Hotflash inc podcast" at bounding box center [159, 128] width 70 height 70
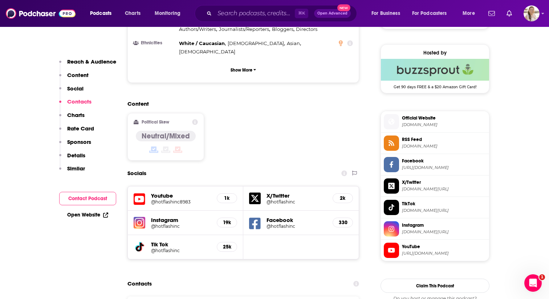
scroll to position [667, 0]
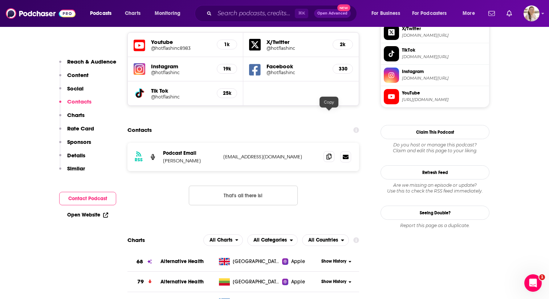
click at [331, 154] on icon at bounding box center [328, 157] width 5 height 6
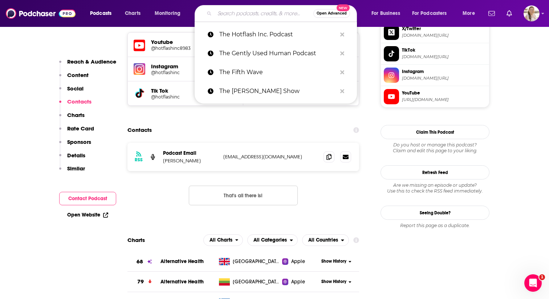
click at [236, 13] on input "Search podcasts, credits, & more..." at bounding box center [264, 14] width 99 height 12
paste input "The [PERSON_NAME] Show"
type input "The [PERSON_NAME] Show"
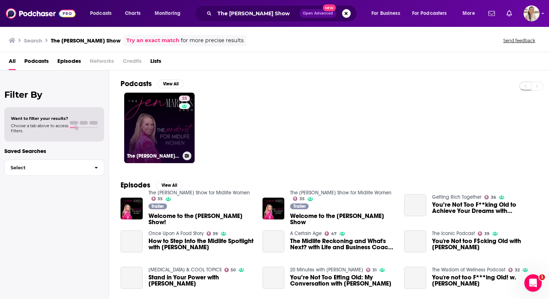
click at [161, 105] on link "35 The [PERSON_NAME] Show for Midlife Women" at bounding box center [159, 128] width 70 height 70
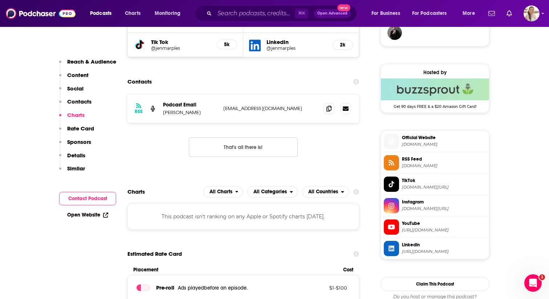
scroll to position [539, 0]
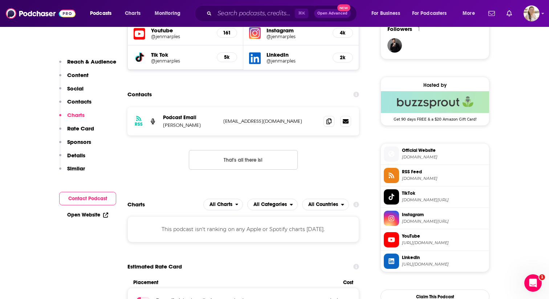
click at [302, 101] on div "Contacts" at bounding box center [243, 94] width 232 height 14
click at [330, 122] on icon at bounding box center [328, 121] width 5 height 6
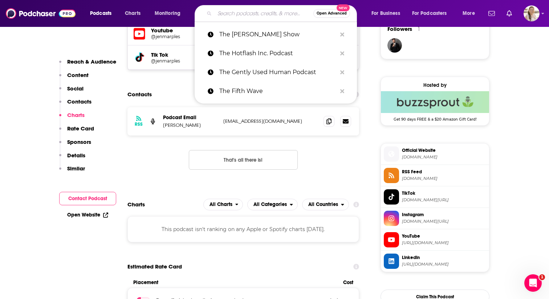
click at [228, 13] on input "Search podcasts, credits, & more..." at bounding box center [264, 14] width 99 height 12
paste input "The [PERSON_NAME] Show"
type input "The [PERSON_NAME] Show"
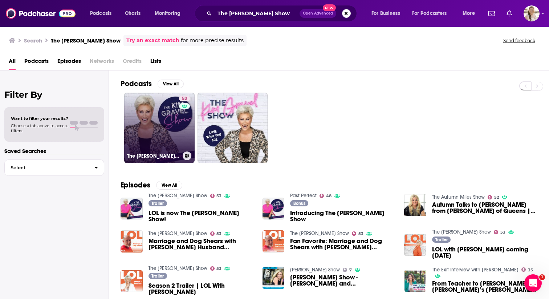
click at [155, 129] on link "53 The [PERSON_NAME] Show" at bounding box center [159, 128] width 70 height 70
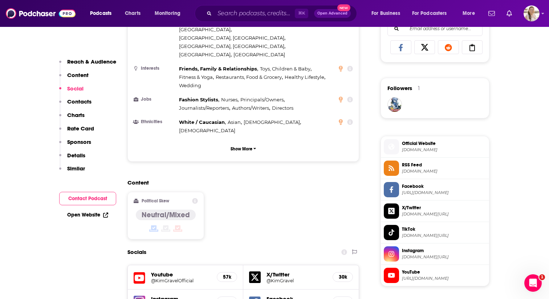
scroll to position [724, 0]
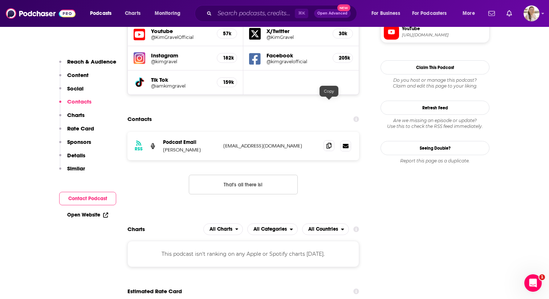
click at [330, 143] on icon at bounding box center [328, 146] width 5 height 6
click at [229, 13] on input "Search podcasts, credits, & more..." at bounding box center [255, 14] width 80 height 12
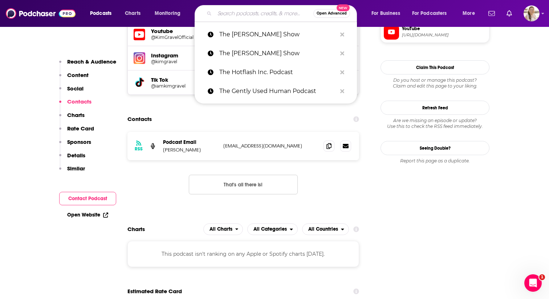
paste input "The LivBtr Podcast"
type input "The LivBtr Podcast"
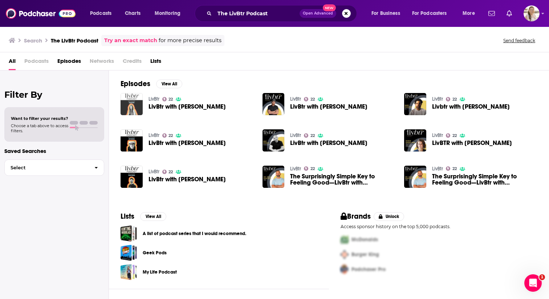
click at [128, 104] on img "LivBtr with Jamie Hess" at bounding box center [132, 104] width 22 height 22
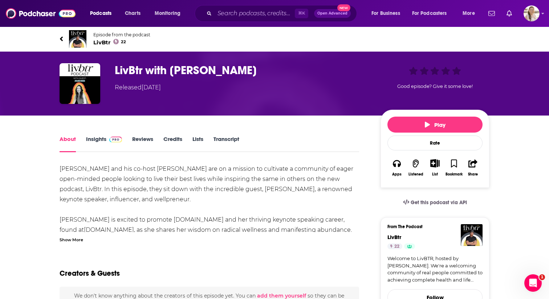
click at [97, 41] on span "LivBtr 22" at bounding box center [121, 42] width 57 height 7
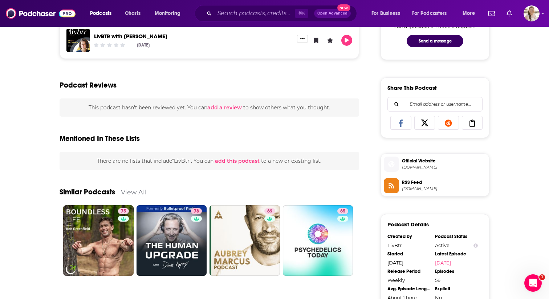
scroll to position [405, 0]
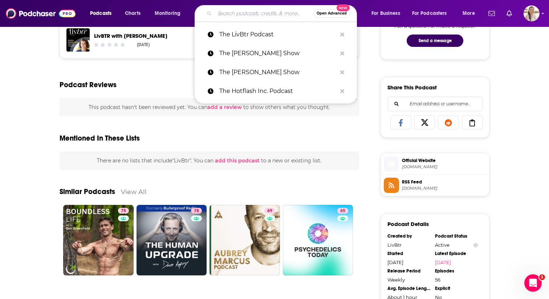
click at [244, 16] on input "Search podcasts, credits, & more..." at bounding box center [264, 14] width 99 height 12
paste input "The [PERSON_NAME] Show"
type input "The [PERSON_NAME] Show"
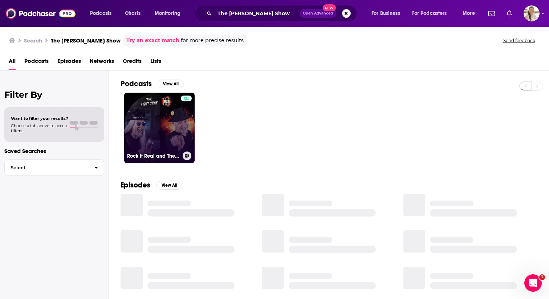
click at [166, 117] on link "Rock It Real and The Night Zone" at bounding box center [159, 128] width 70 height 70
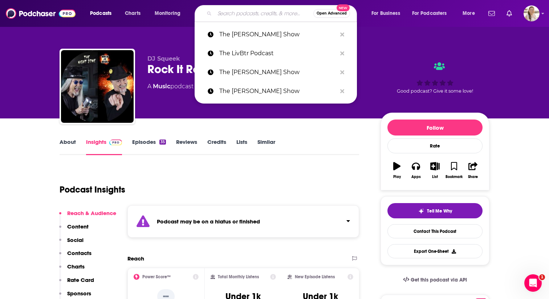
click at [230, 12] on input "Search podcasts, credits, & more..." at bounding box center [264, 14] width 99 height 12
paste input "The [PERSON_NAME] Podcast"
type input "The [PERSON_NAME] Podcast"
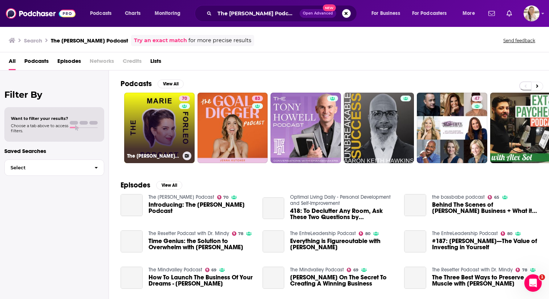
drag, startPoint x: 174, startPoint y: 103, endPoint x: 168, endPoint y: 107, distance: 6.8
click at [168, 107] on link "70 The [PERSON_NAME] Podcast" at bounding box center [159, 128] width 70 height 70
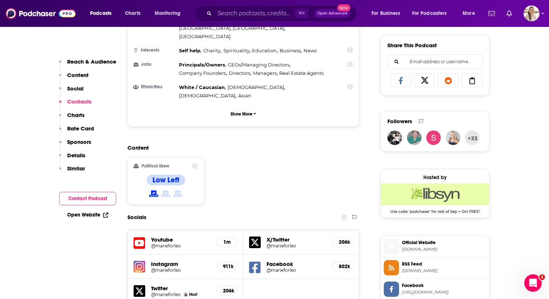
scroll to position [640, 0]
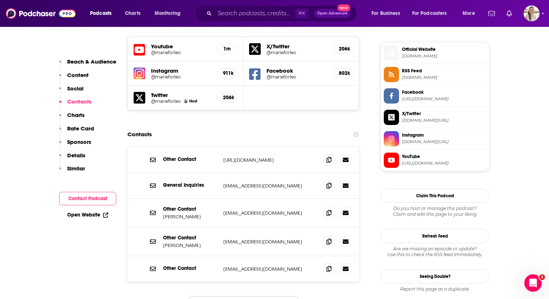
drag, startPoint x: 226, startPoint y: 104, endPoint x: 227, endPoint y: 109, distance: 5.6
click at [226, 127] on div "Contacts" at bounding box center [243, 134] width 232 height 14
click at [331, 182] on icon at bounding box center [328, 185] width 5 height 6
click at [328, 182] on icon at bounding box center [328, 185] width 5 height 6
click at [330, 182] on icon at bounding box center [328, 185] width 5 height 6
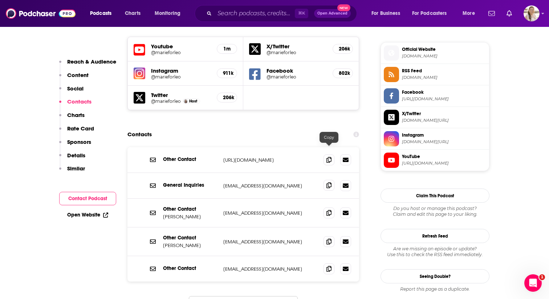
click at [330, 182] on icon at bounding box center [328, 185] width 5 height 6
drag, startPoint x: 330, startPoint y: 151, endPoint x: 292, endPoint y: 146, distance: 38.7
click at [330, 183] on icon at bounding box center [328, 186] width 5 height 6
drag, startPoint x: 222, startPoint y: 151, endPoint x: 289, endPoint y: 154, distance: 66.5
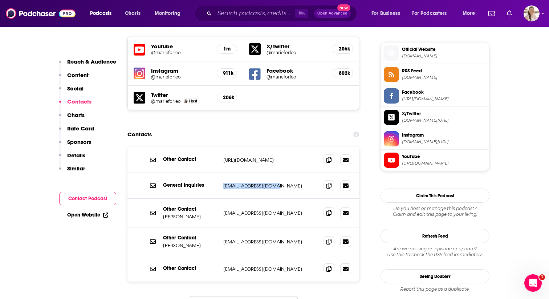
click at [294, 173] on div "General Inquiries [EMAIL_ADDRESS][DOMAIN_NAME] [EMAIL_ADDRESS][DOMAIN_NAME]" at bounding box center [243, 186] width 232 height 26
copy p "[EMAIL_ADDRESS][DOMAIN_NAME]"
click at [254, 15] on input "Search podcasts, credits, & more..." at bounding box center [255, 14] width 80 height 12
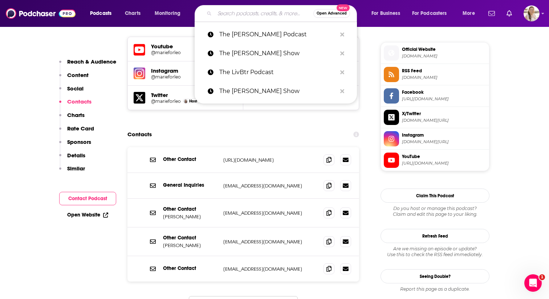
click at [253, 15] on input "Search podcasts, credits, & more..." at bounding box center [264, 14] width 99 height 12
paste input "The [PERSON_NAME] Show"
type input "The [PERSON_NAME] Show"
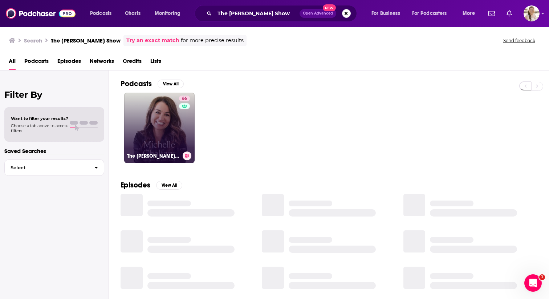
click at [167, 115] on link "66 The [PERSON_NAME] Show — Life from the Adult Chair" at bounding box center [159, 128] width 70 height 70
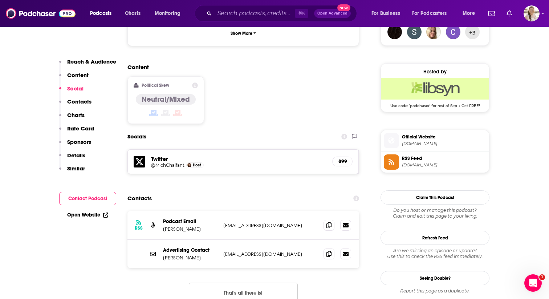
scroll to position [561, 0]
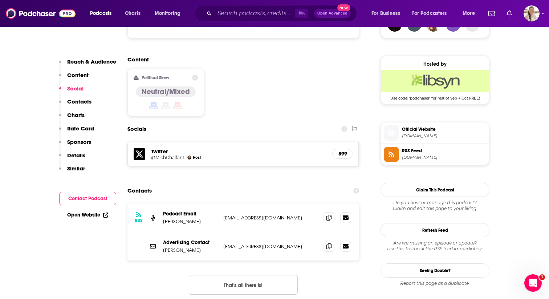
click at [280, 184] on div "Contacts" at bounding box center [243, 191] width 232 height 14
click at [329, 214] on icon at bounding box center [328, 217] width 5 height 6
click at [330, 214] on icon at bounding box center [328, 217] width 5 height 6
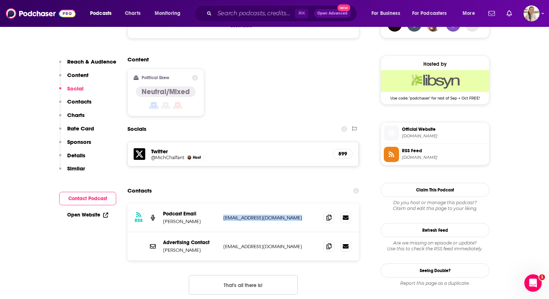
drag, startPoint x: 296, startPoint y: 175, endPoint x: 223, endPoint y: 175, distance: 72.2
click at [223, 215] on p "[EMAIL_ADDRESS][DOMAIN_NAME]" at bounding box center [270, 218] width 94 height 6
copy p "[EMAIL_ADDRESS][DOMAIN_NAME]"
click at [255, 15] on input "Search podcasts, credits, & more..." at bounding box center [255, 14] width 80 height 12
paste input "The Sweaty Pillow"
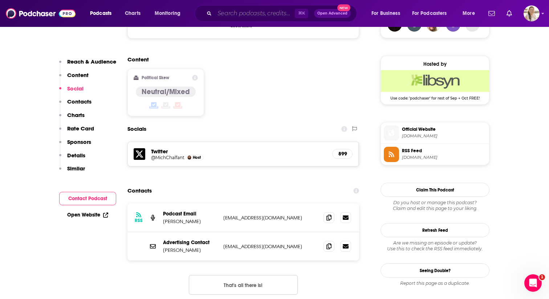
type input "The Sweaty Pillow"
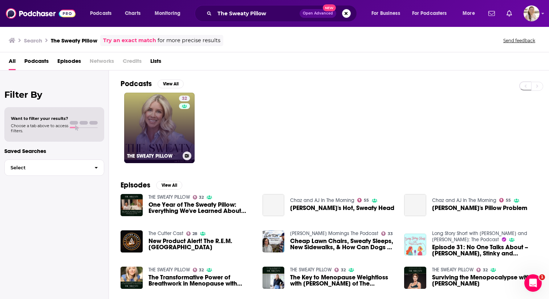
click at [180, 114] on div "32" at bounding box center [185, 123] width 13 height 56
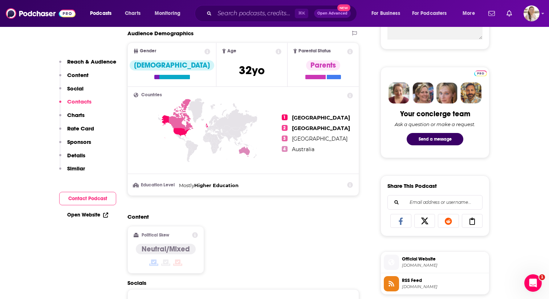
scroll to position [537, 0]
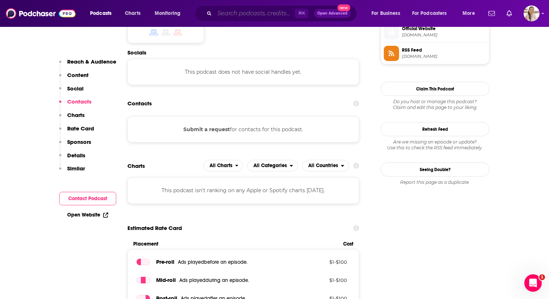
click at [263, 11] on input "Search podcasts, credits, & more..." at bounding box center [255, 14] width 80 height 12
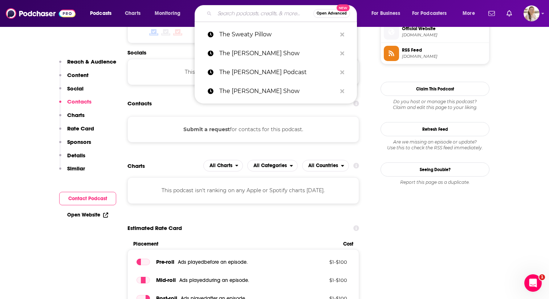
paste input "The [PERSON_NAME] Show"
type input "The [PERSON_NAME] Show"
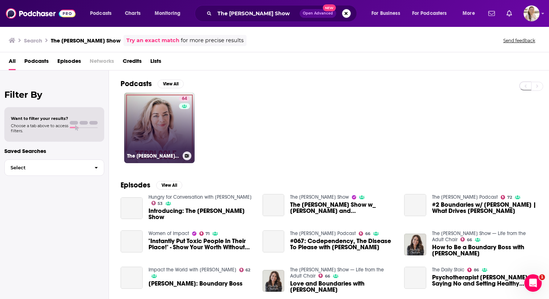
click at [139, 119] on link "64 The [PERSON_NAME] Show" at bounding box center [159, 128] width 70 height 70
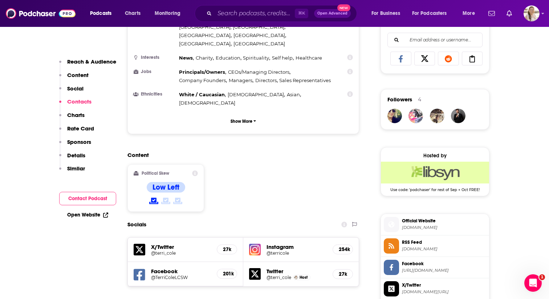
scroll to position [639, 0]
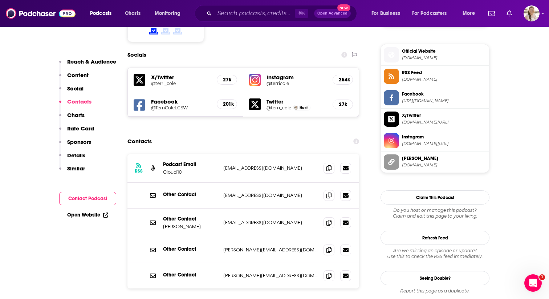
click at [248, 134] on section "Contacts RSS Podcast Email Cloud10 [EMAIL_ADDRESS][DOMAIN_NAME] [EMAIL_ADDRESS]…" at bounding box center [243, 234] width 232 height 200
click at [329, 247] on icon at bounding box center [328, 250] width 5 height 6
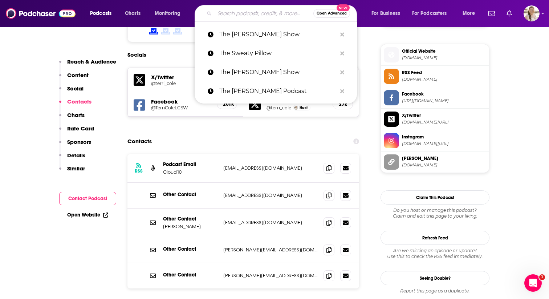
click at [226, 12] on input "Search podcasts, credits, & more..." at bounding box center [264, 14] width 99 height 12
paste input "Unplugged with [PERSON_NAME]"
type input "Unplugged with [PERSON_NAME]"
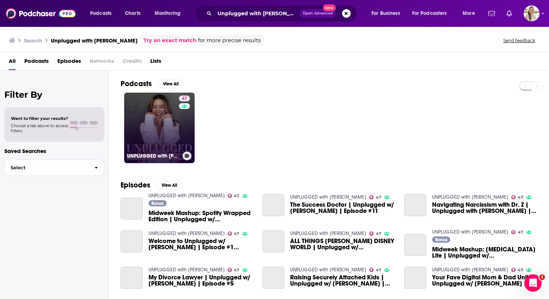
click at [150, 118] on link "47 UNPLUGGED with [PERSON_NAME]" at bounding box center [159, 128] width 70 height 70
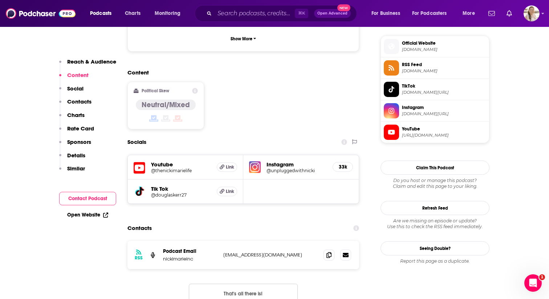
scroll to position [526, 0]
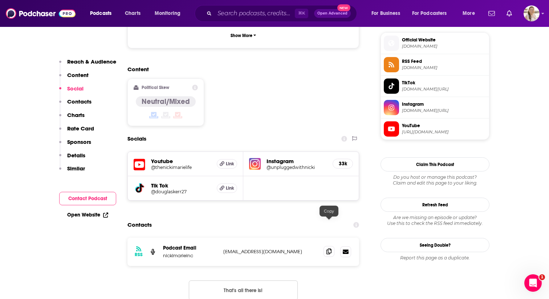
click at [328, 246] on span at bounding box center [328, 251] width 11 height 11
drag, startPoint x: 273, startPoint y: 223, endPoint x: 219, endPoint y: 225, distance: 54.1
click at [219, 237] on div "RSS Podcast Email nickimarieinc [EMAIL_ADDRESS][DOMAIN_NAME] [EMAIL_ADDRESS][DO…" at bounding box center [243, 251] width 232 height 28
copy div "[EMAIL_ADDRESS][DOMAIN_NAME]"
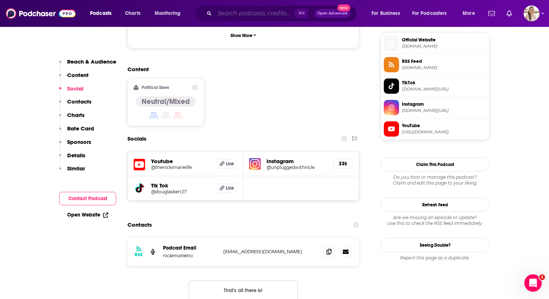
click at [224, 13] on input "Search podcasts, credits, & more..." at bounding box center [255, 14] width 80 height 12
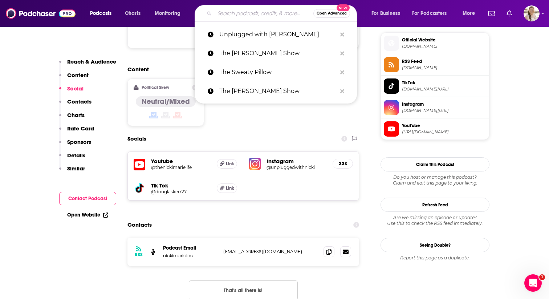
paste input "Well Beyond 40"
type input "Well Beyond 40"
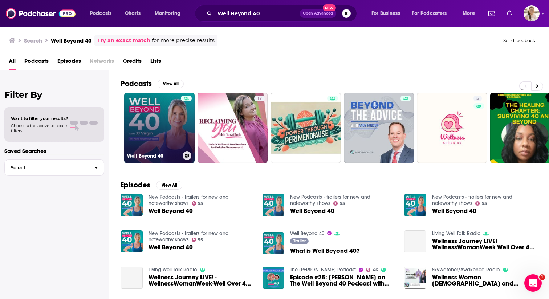
click at [163, 125] on link "Well Beyond 40" at bounding box center [159, 128] width 70 height 70
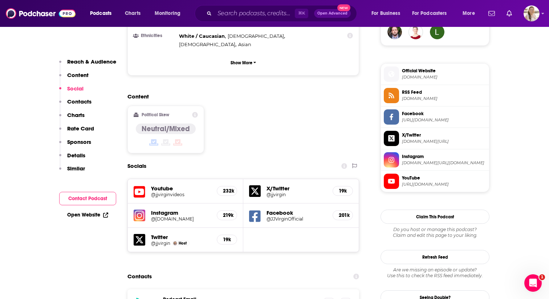
scroll to position [701, 0]
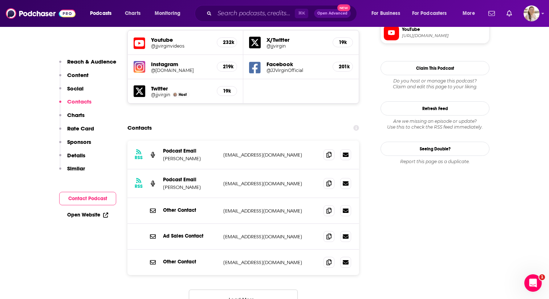
click at [205, 121] on div "Contacts" at bounding box center [243, 128] width 232 height 14
click at [331, 180] on icon at bounding box center [328, 183] width 5 height 6
click at [330, 180] on icon at bounding box center [328, 183] width 5 height 6
click at [224, 16] on input "Search podcasts, credits, & more..." at bounding box center [255, 14] width 80 height 12
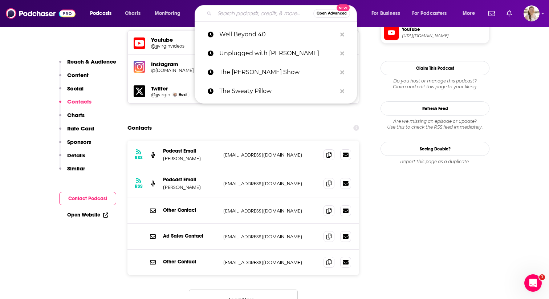
paste input "Where We Live ([US_STATE] Public Radio)"
type input "Where We Live ([US_STATE] Public Radio)"
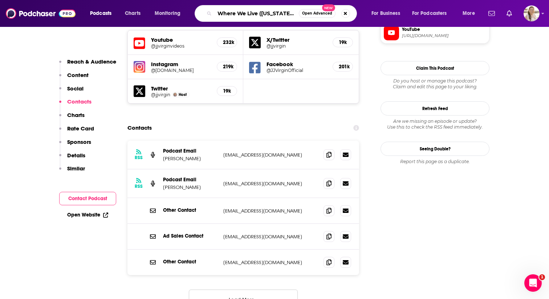
scroll to position [0, 36]
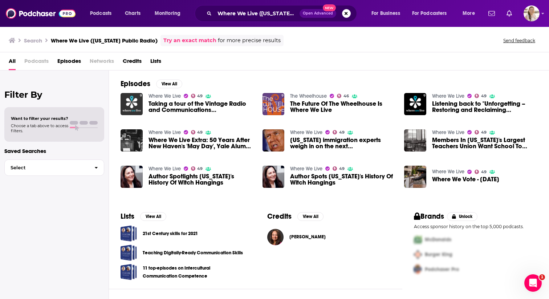
click at [138, 106] on img "Taking a tour of the Vintage Radio and Communications Museum of Connecticut" at bounding box center [132, 104] width 22 height 22
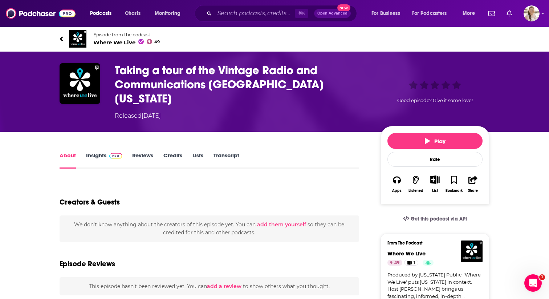
click at [124, 46] on link "Episode from the podcast Where We Live 49" at bounding box center [167, 38] width 215 height 17
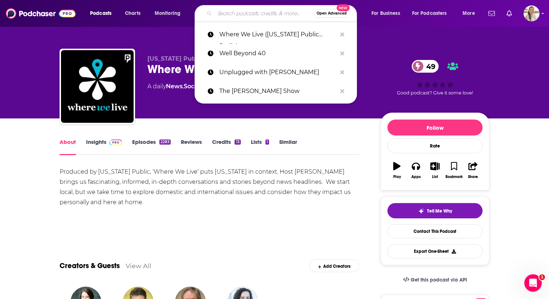
click at [234, 13] on input "Search podcasts, credits, & more..." at bounding box center [264, 14] width 99 height 12
paste input "ZOE Science & Nutrition Podcast"
type input "ZOE Science & Nutrition Podcast"
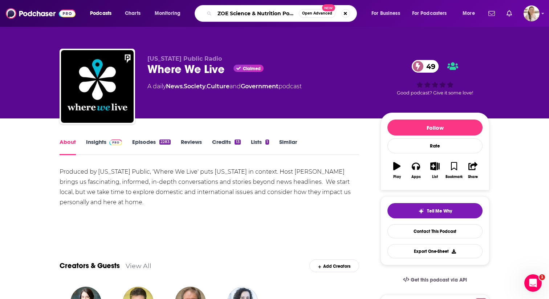
scroll to position [0, 9]
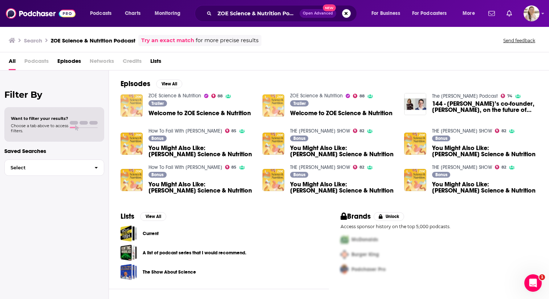
click at [134, 109] on img "Welcome to ZOE Science & Nutrition" at bounding box center [132, 105] width 22 height 22
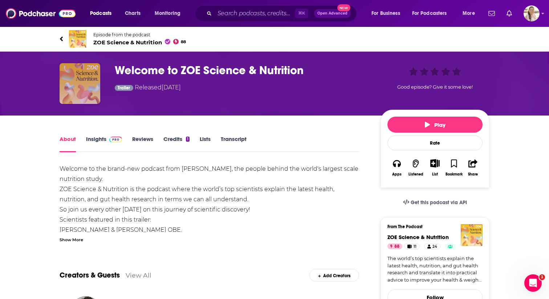
click at [89, 76] on img "Welcome to ZOE Science & Nutrition" at bounding box center [80, 83] width 41 height 41
click at [88, 43] on link "Episode from the podcast ZOE Science & Nutrition 88" at bounding box center [275, 38] width 430 height 17
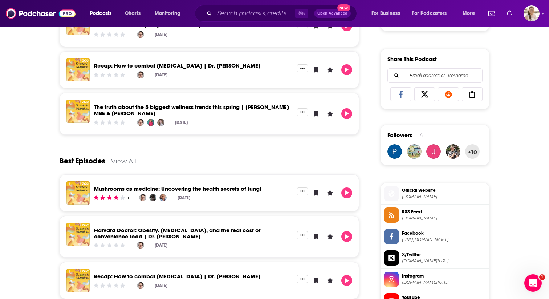
scroll to position [663, 0]
